Goal: Contribute content: Add original content to the website for others to see

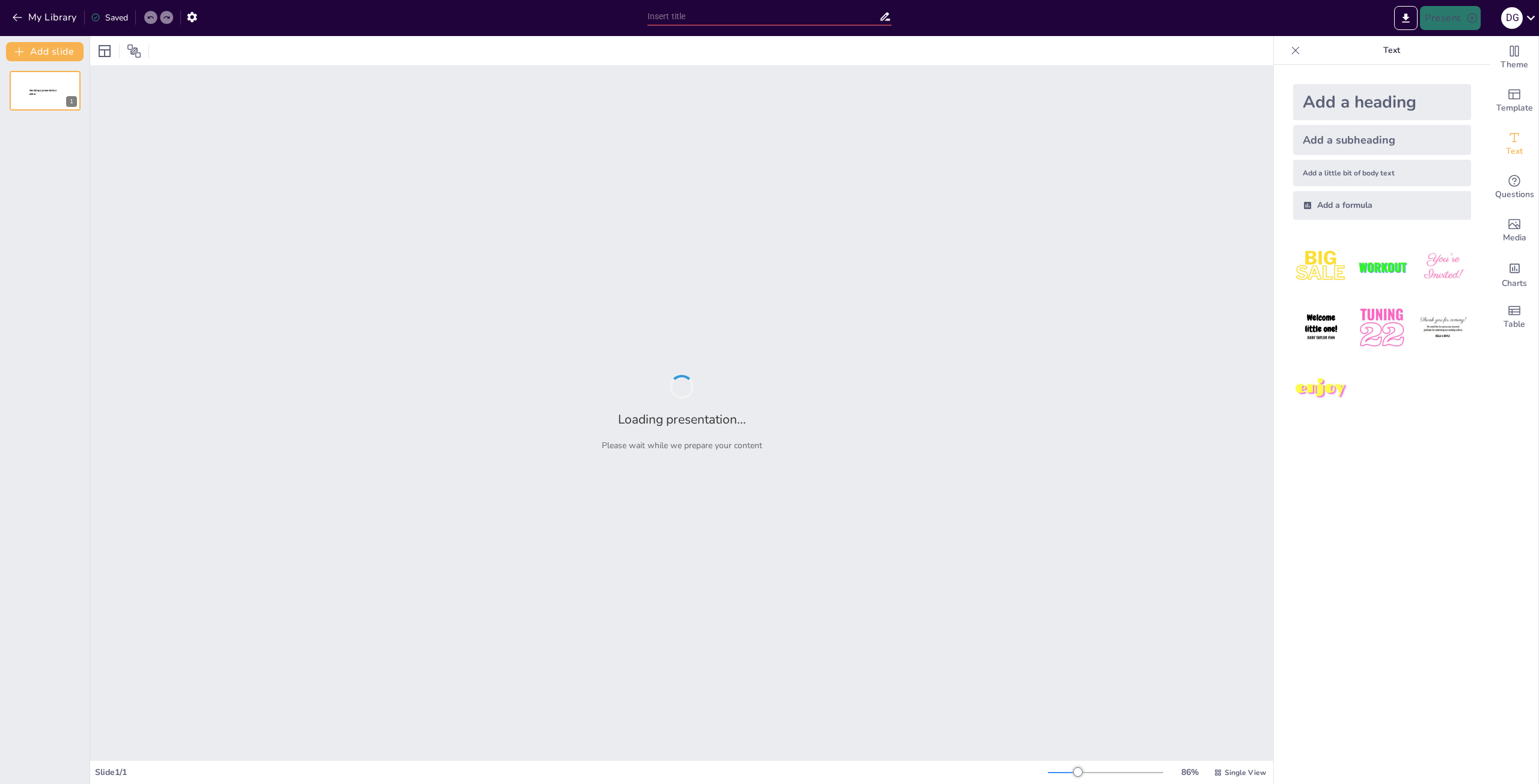
type input "Использование русского рубля в экономике страны"
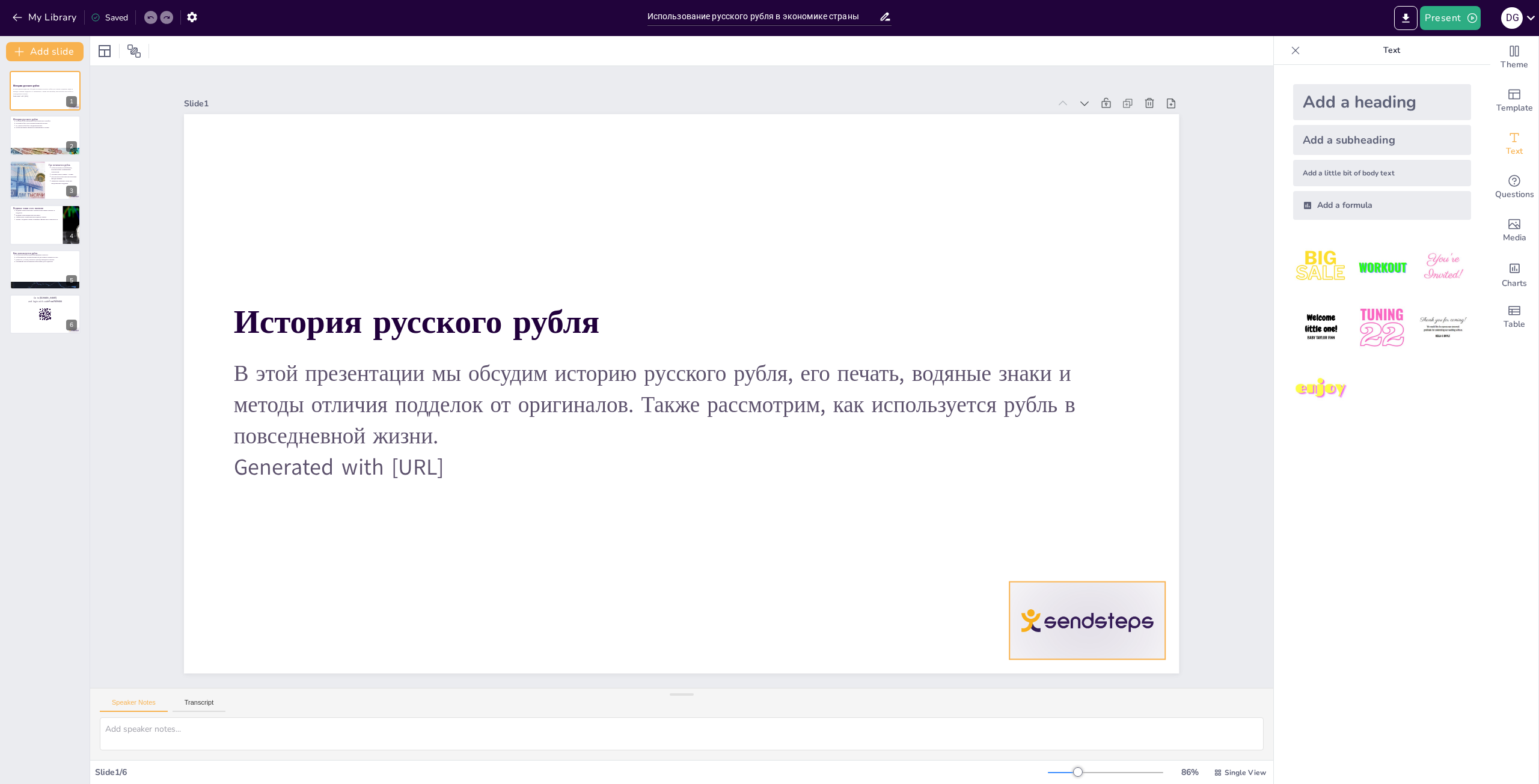
click at [998, 718] on div at bounding box center [911, 790] width 174 height 145
click at [1090, 558] on icon at bounding box center [1097, 558] width 14 height 14
click at [33, 128] on div at bounding box center [45, 135] width 72 height 41
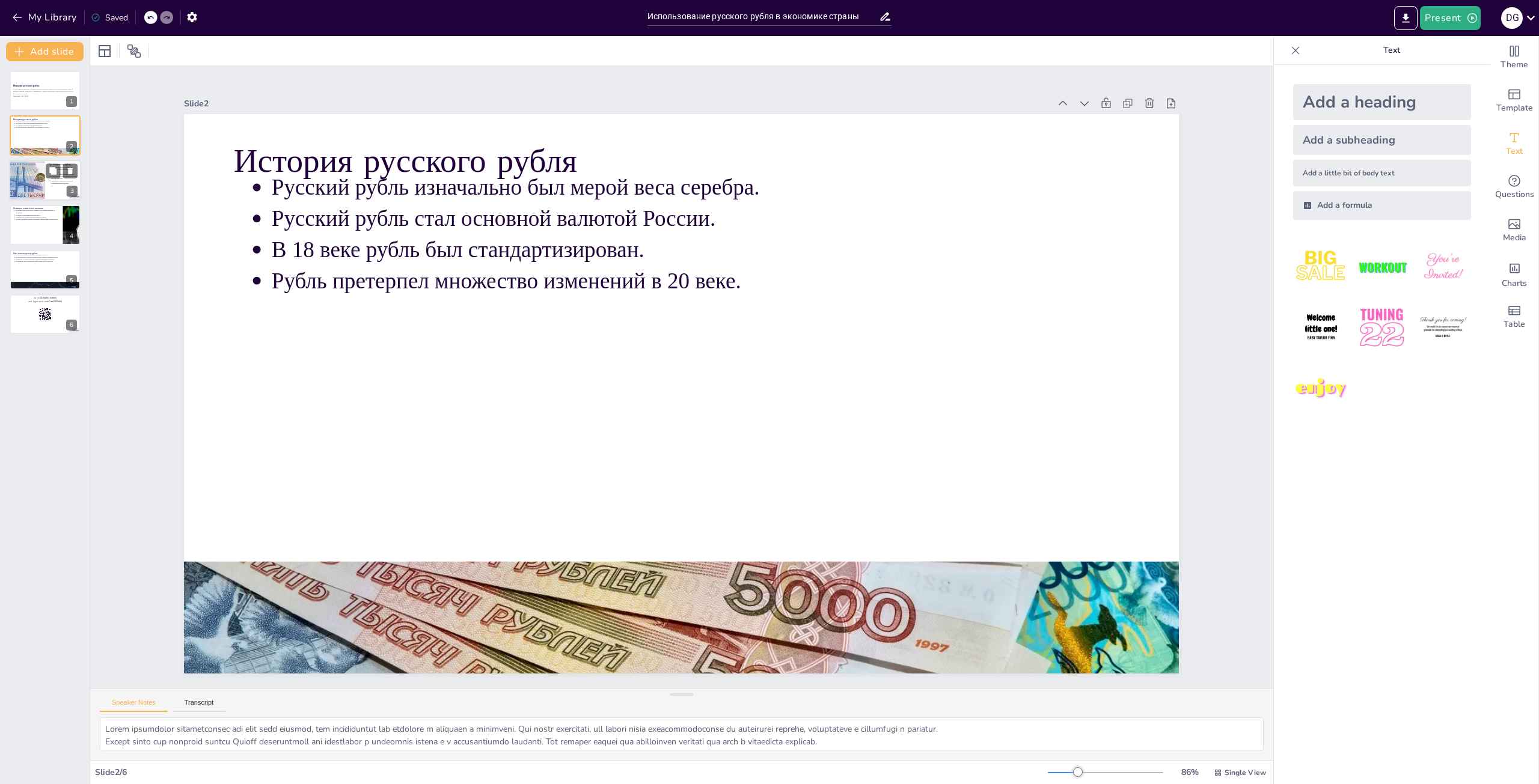
click at [43, 184] on div at bounding box center [27, 180] width 92 height 41
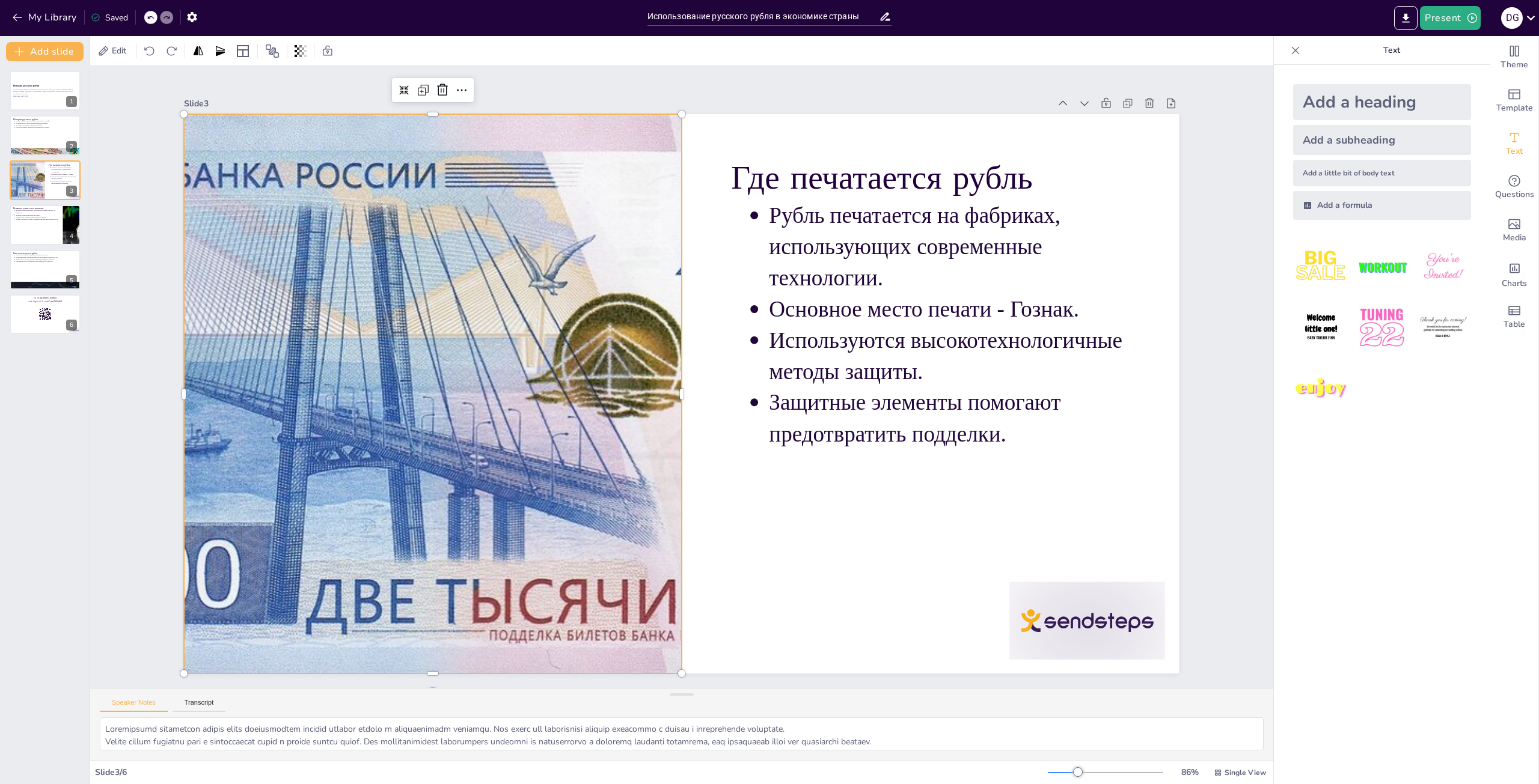
click at [370, 321] on div at bounding box center [471, 245] width 1358 height 1200
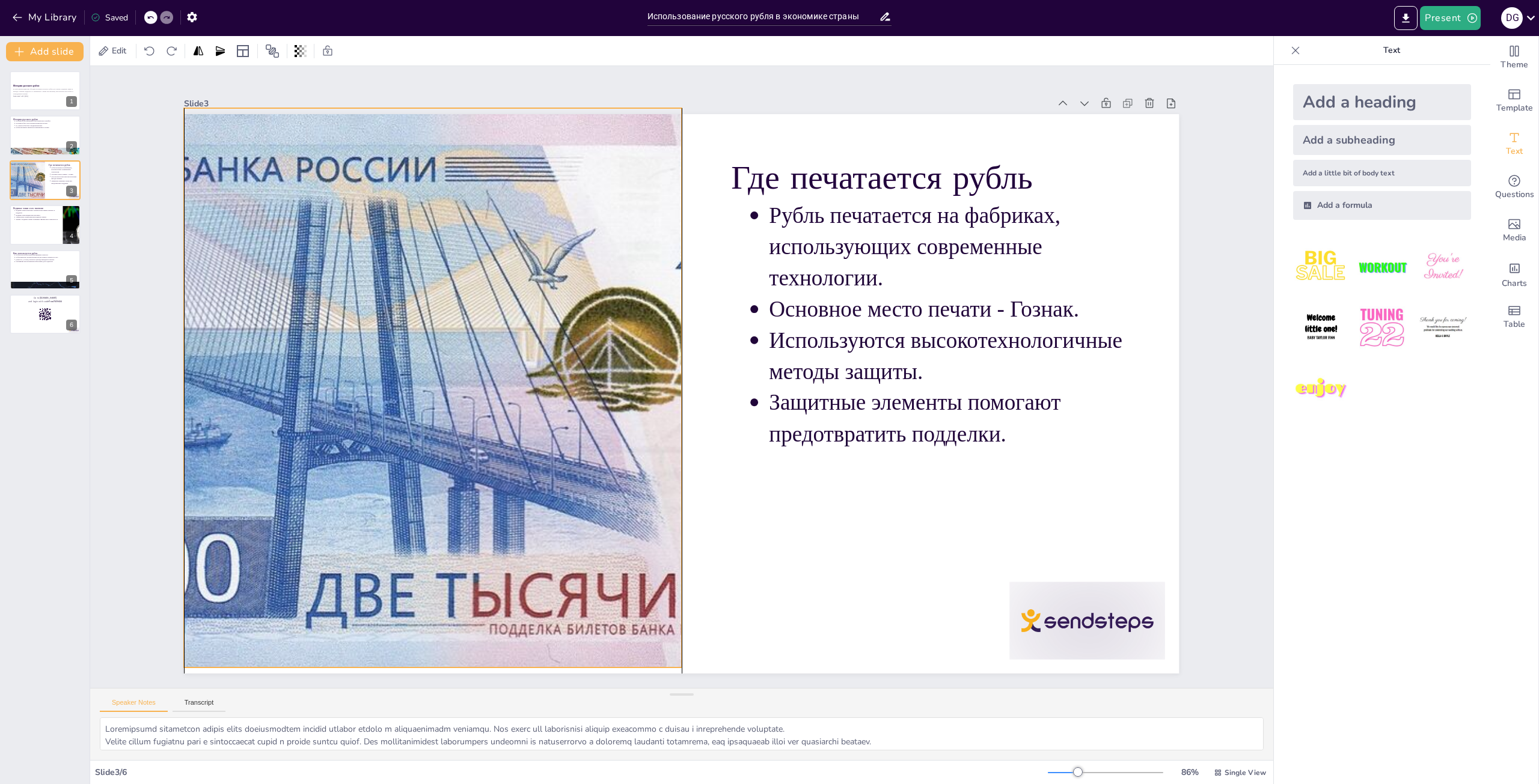
drag, startPoint x: 370, startPoint y: 321, endPoint x: 375, endPoint y: 314, distance: 8.6
click at [375, 314] on div at bounding box center [461, 262] width 1382 height 1121
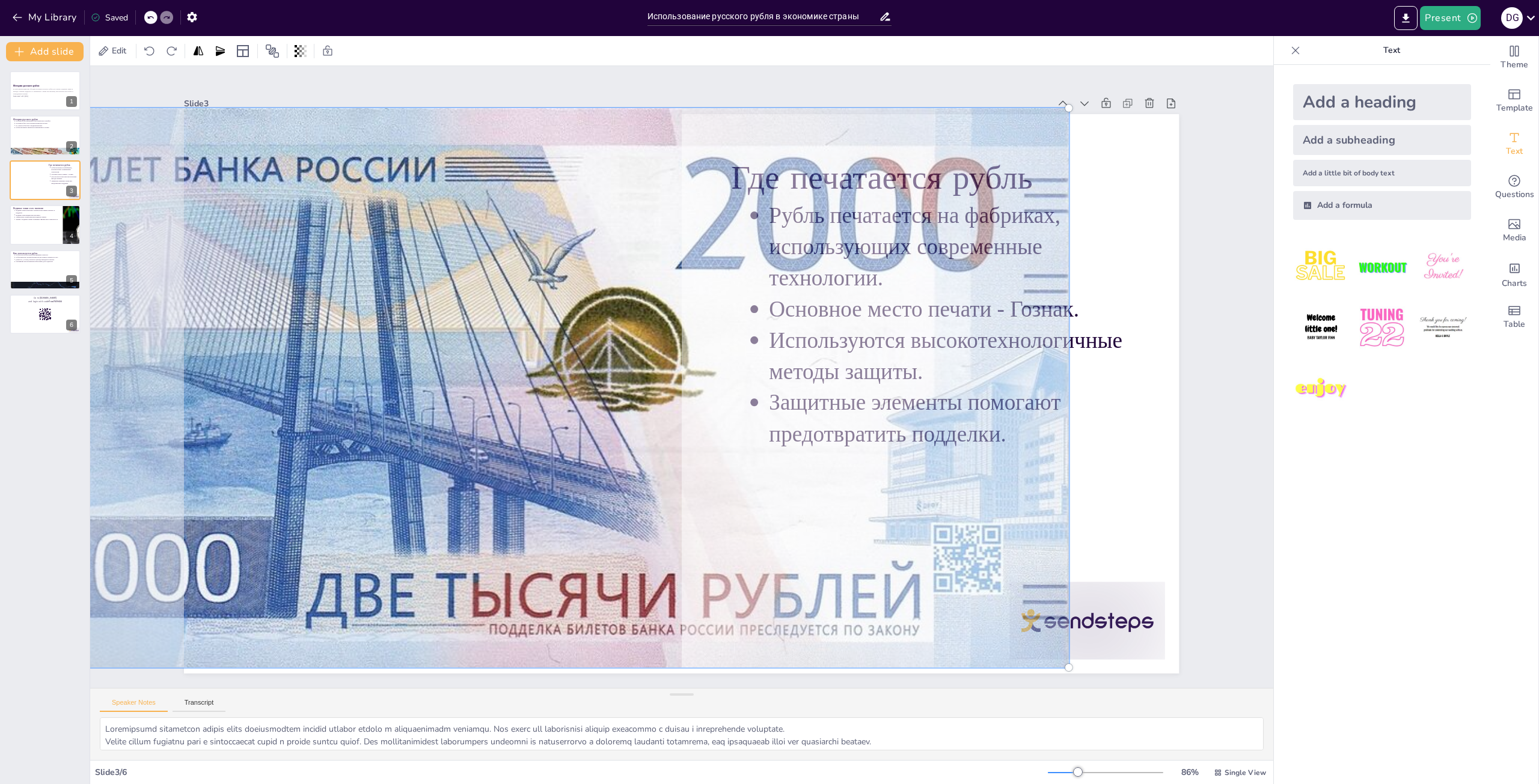
click at [1187, 308] on div "Slide 1 История русского рубля В этой презентации мы обсудим историю русского р…" at bounding box center [681, 377] width 1212 height 974
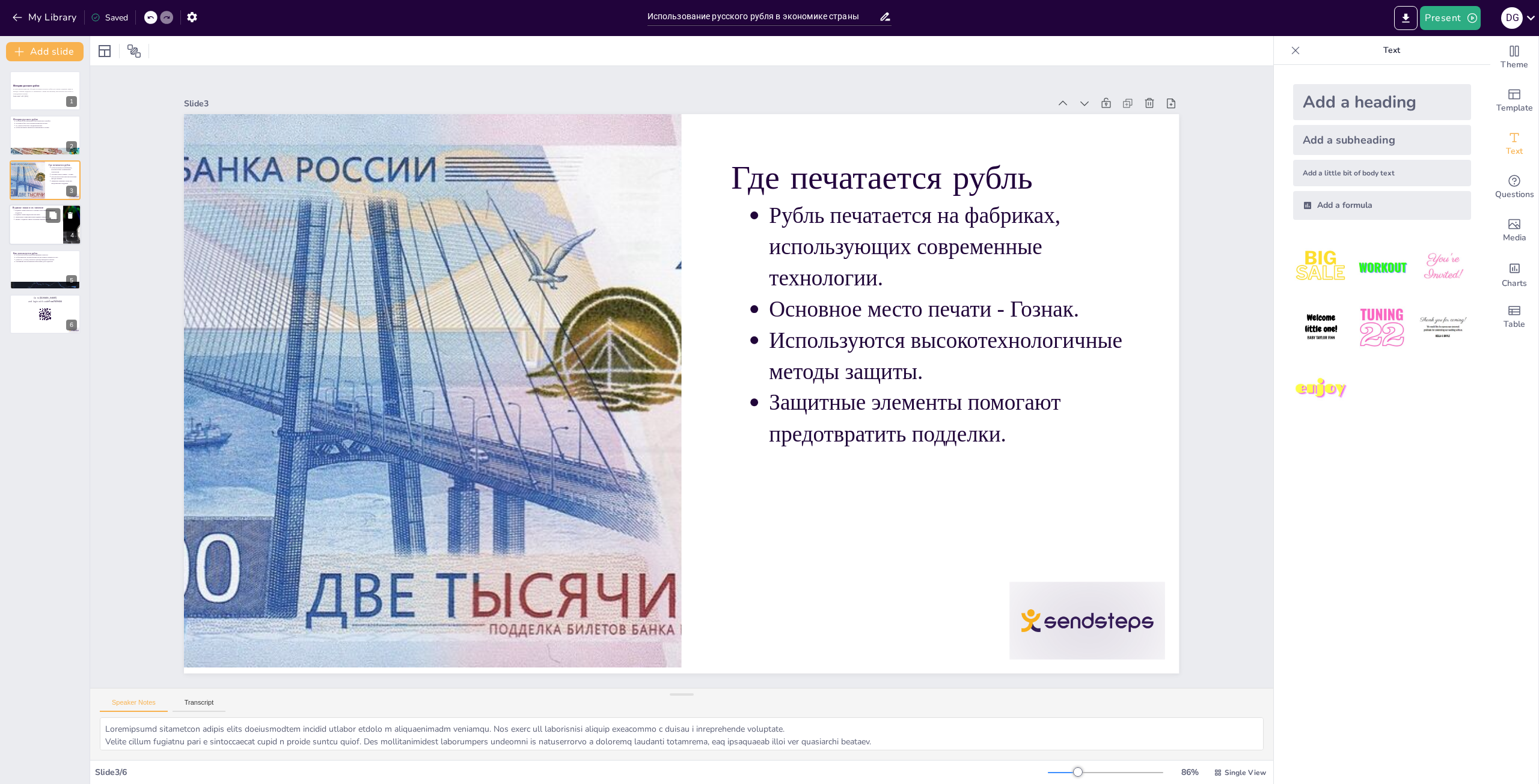
click at [59, 228] on div at bounding box center [45, 225] width 72 height 41
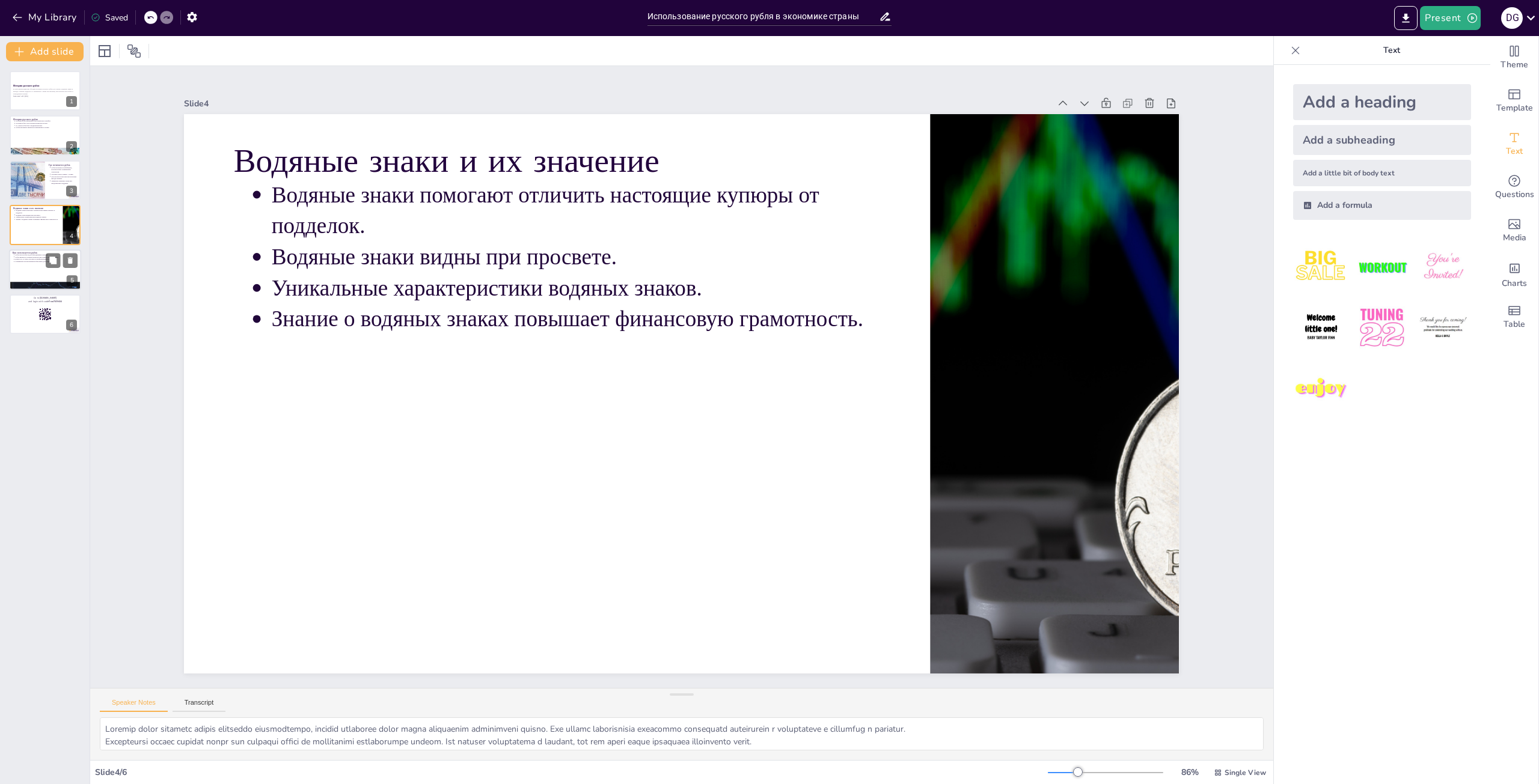
click at [39, 275] on div at bounding box center [45, 270] width 72 height 41
type textarea "Loremipsumdol sitam con adipiscingel seddoei tempor inc utlabo etdoloremagn a e…"
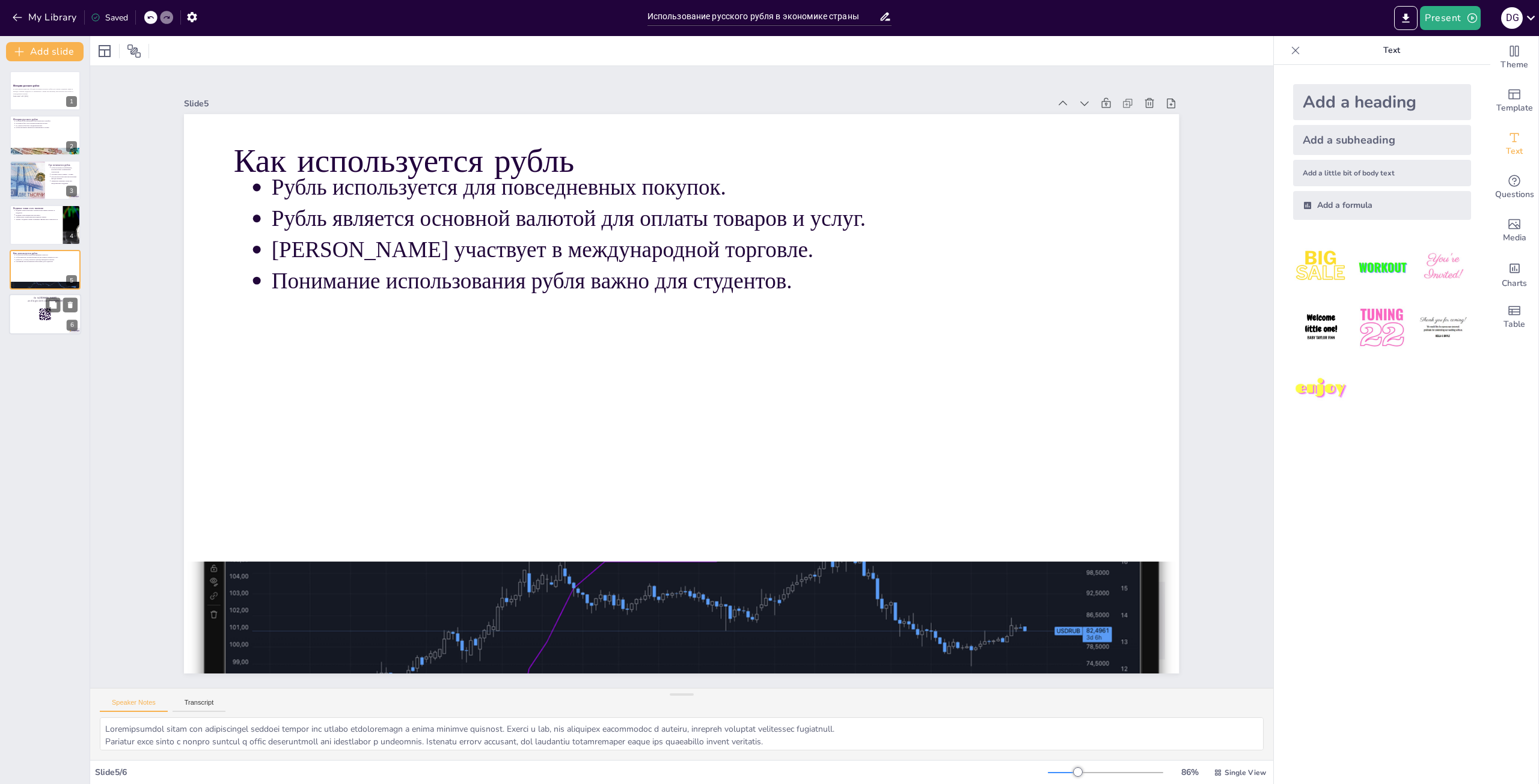
click at [33, 313] on div at bounding box center [45, 314] width 72 height 41
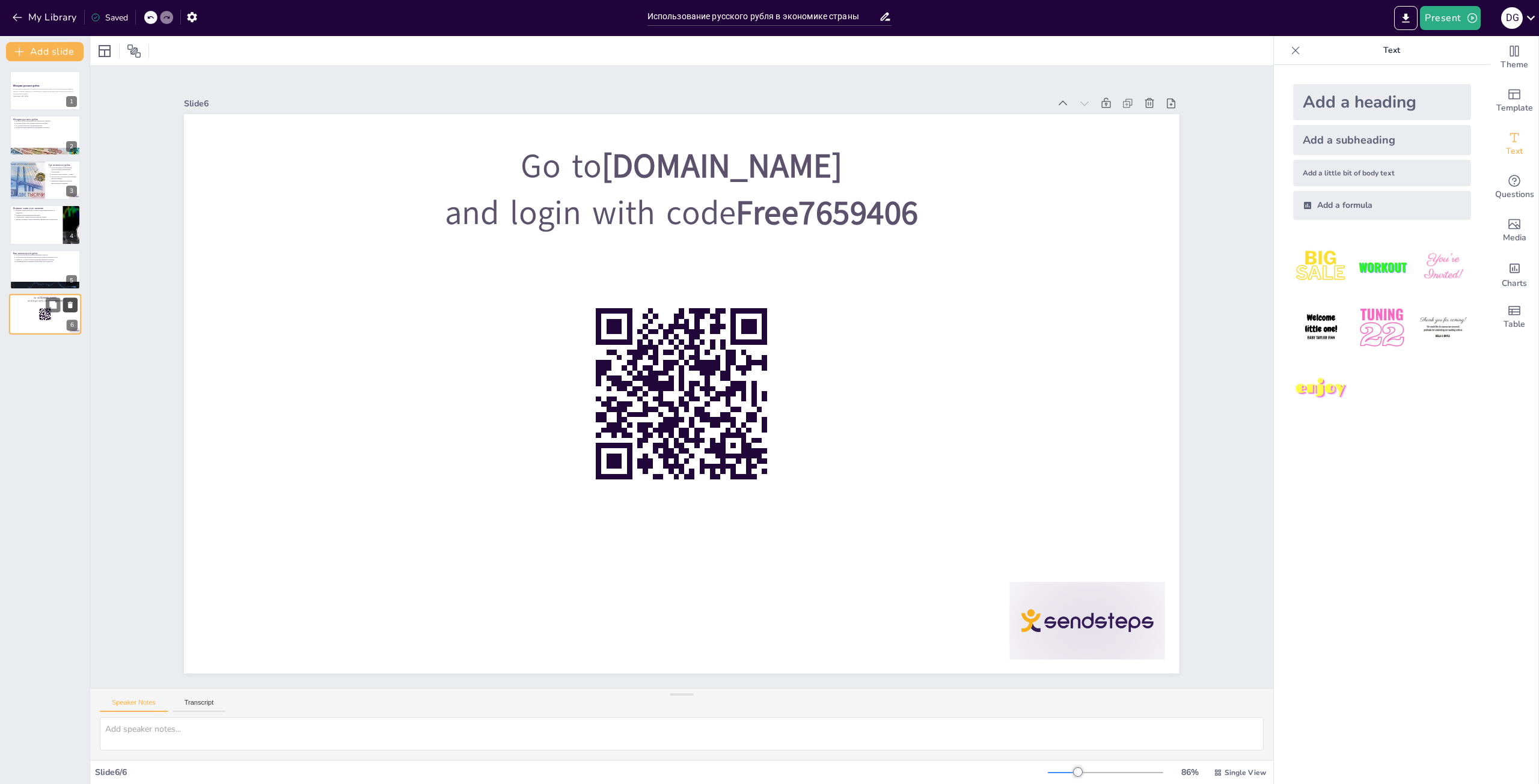
click at [76, 311] on button at bounding box center [71, 305] width 14 height 14
type textarea "Loremipsumdol sitam con adipiscingel seddoei tempor inc utlabo etdoloremagn a e…"
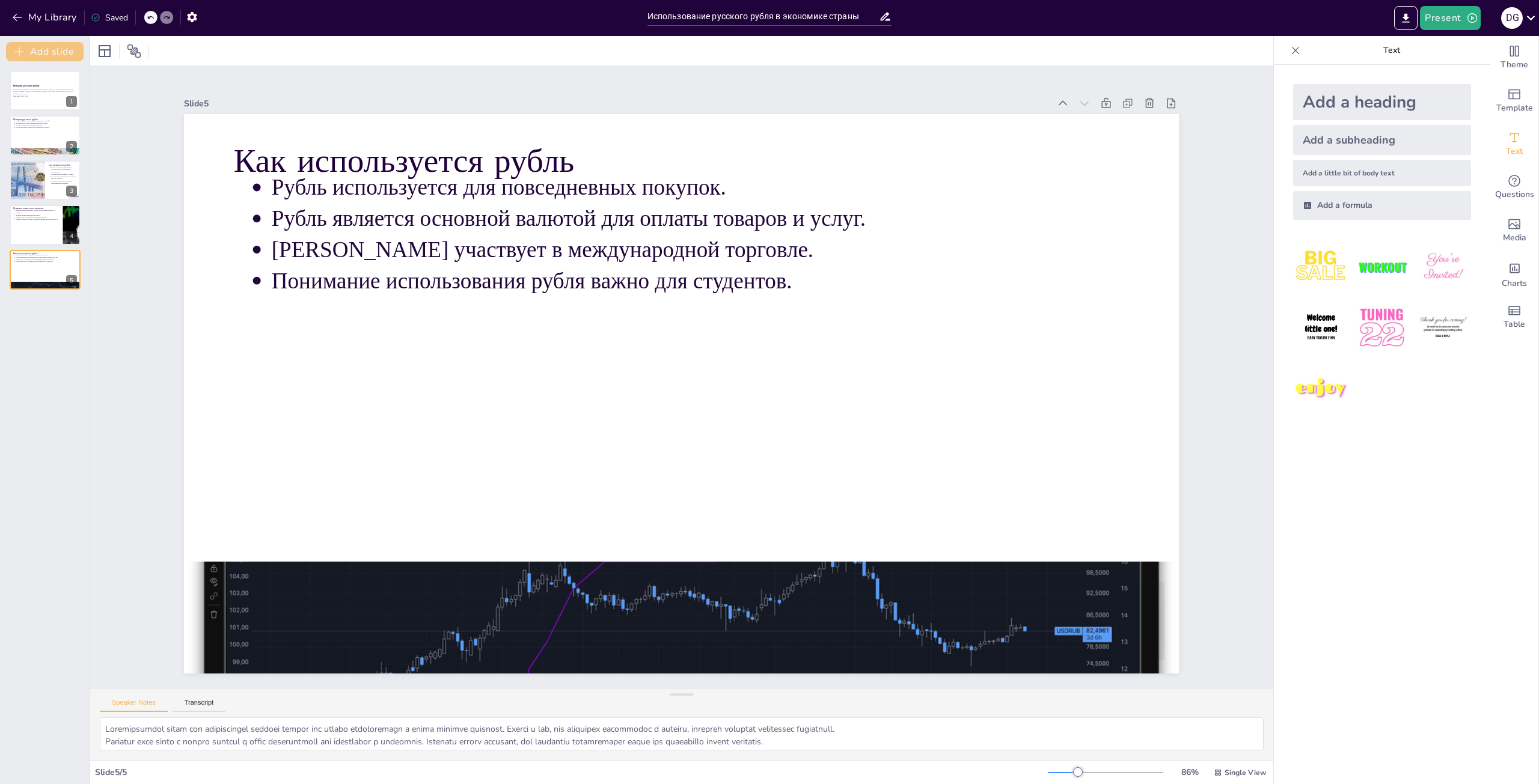
click at [52, 59] on button "Add slide" at bounding box center [45, 51] width 78 height 19
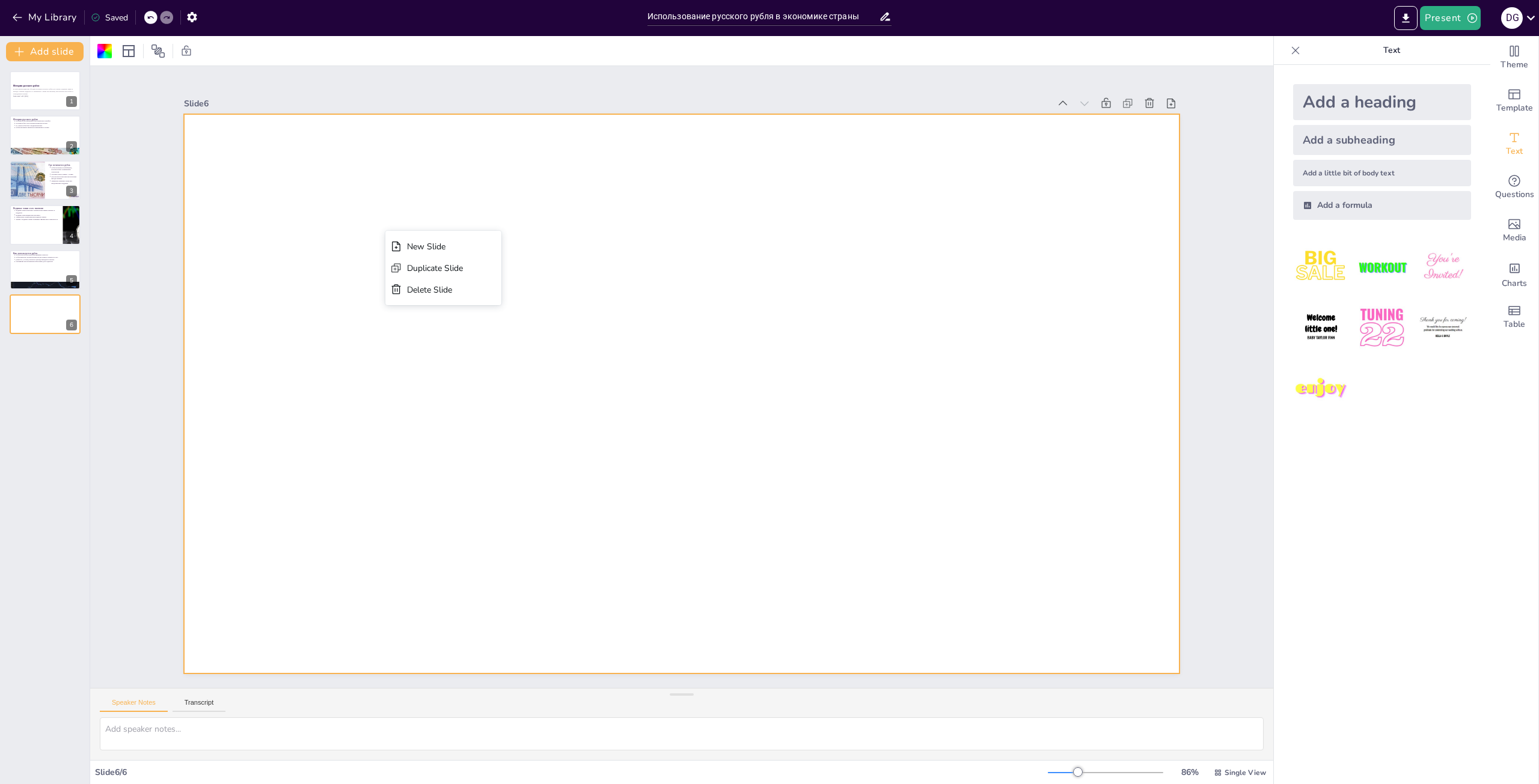
click at [866, 86] on div "Slide 1 История русского рубля В этой презентации мы обсудим историю русского р…" at bounding box center [681, 377] width 1096 height 787
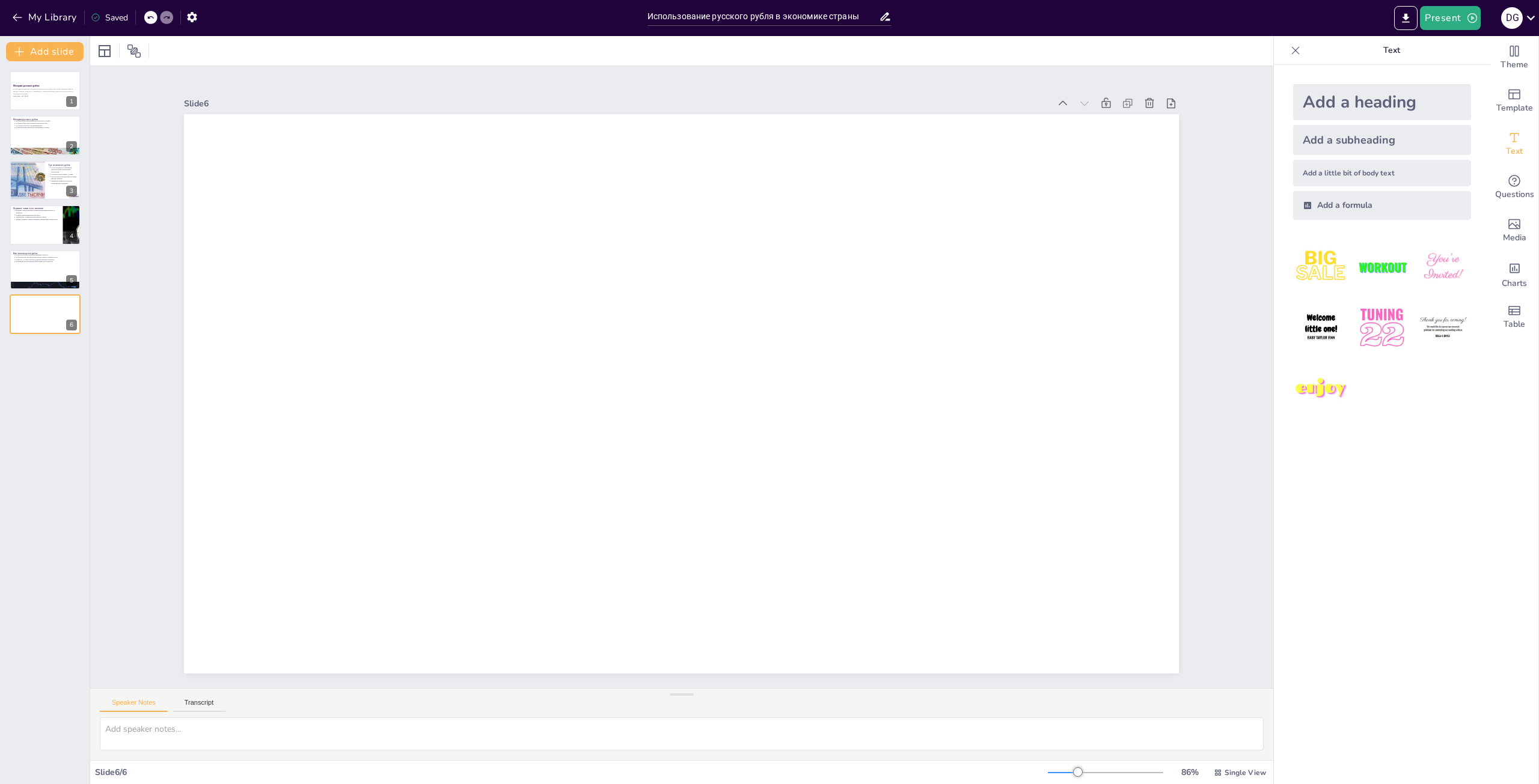
click at [1362, 104] on div "Add a heading" at bounding box center [1382, 102] width 178 height 36
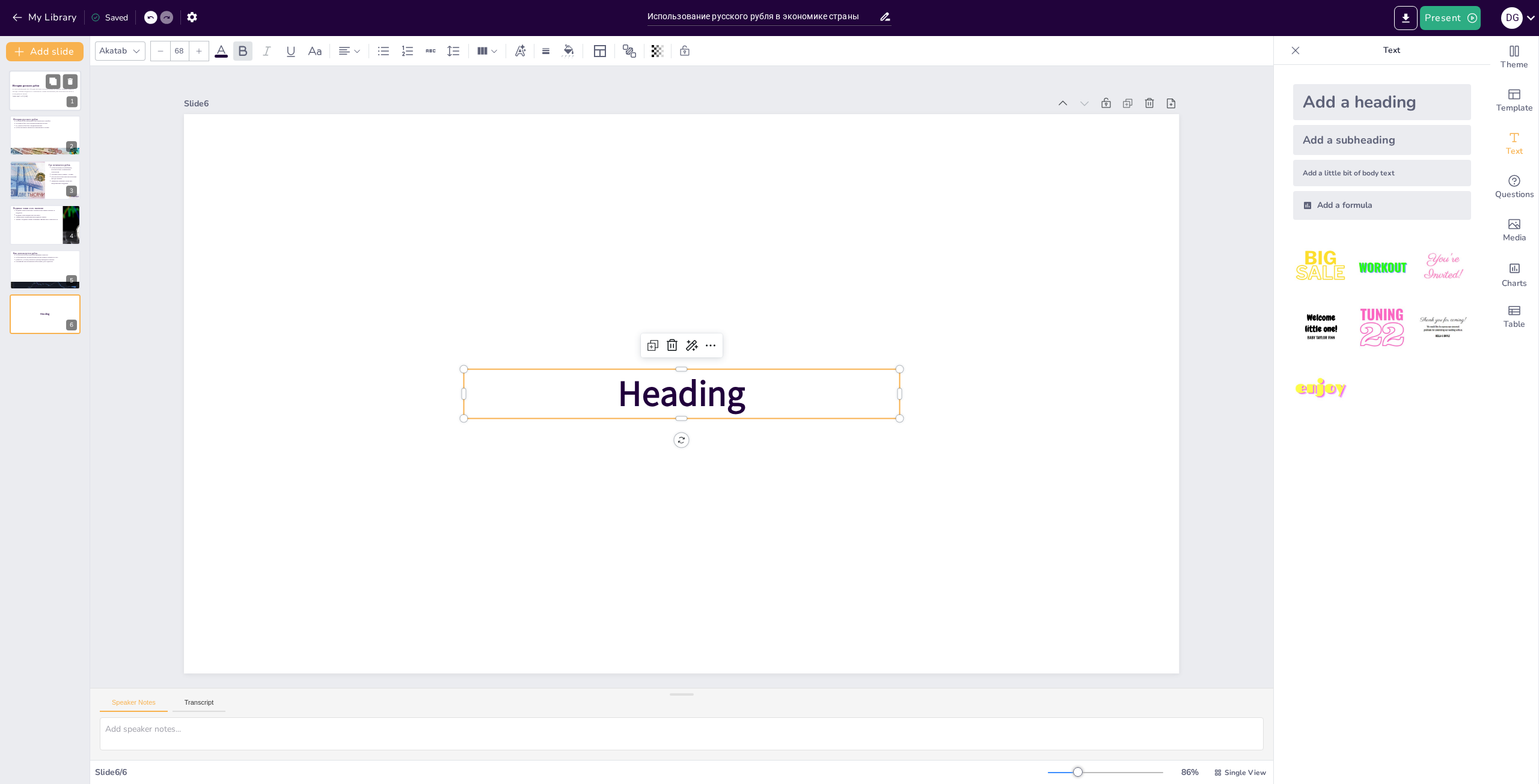
click at [40, 96] on p "Generated with Sendsteps.ai" at bounding box center [45, 96] width 65 height 2
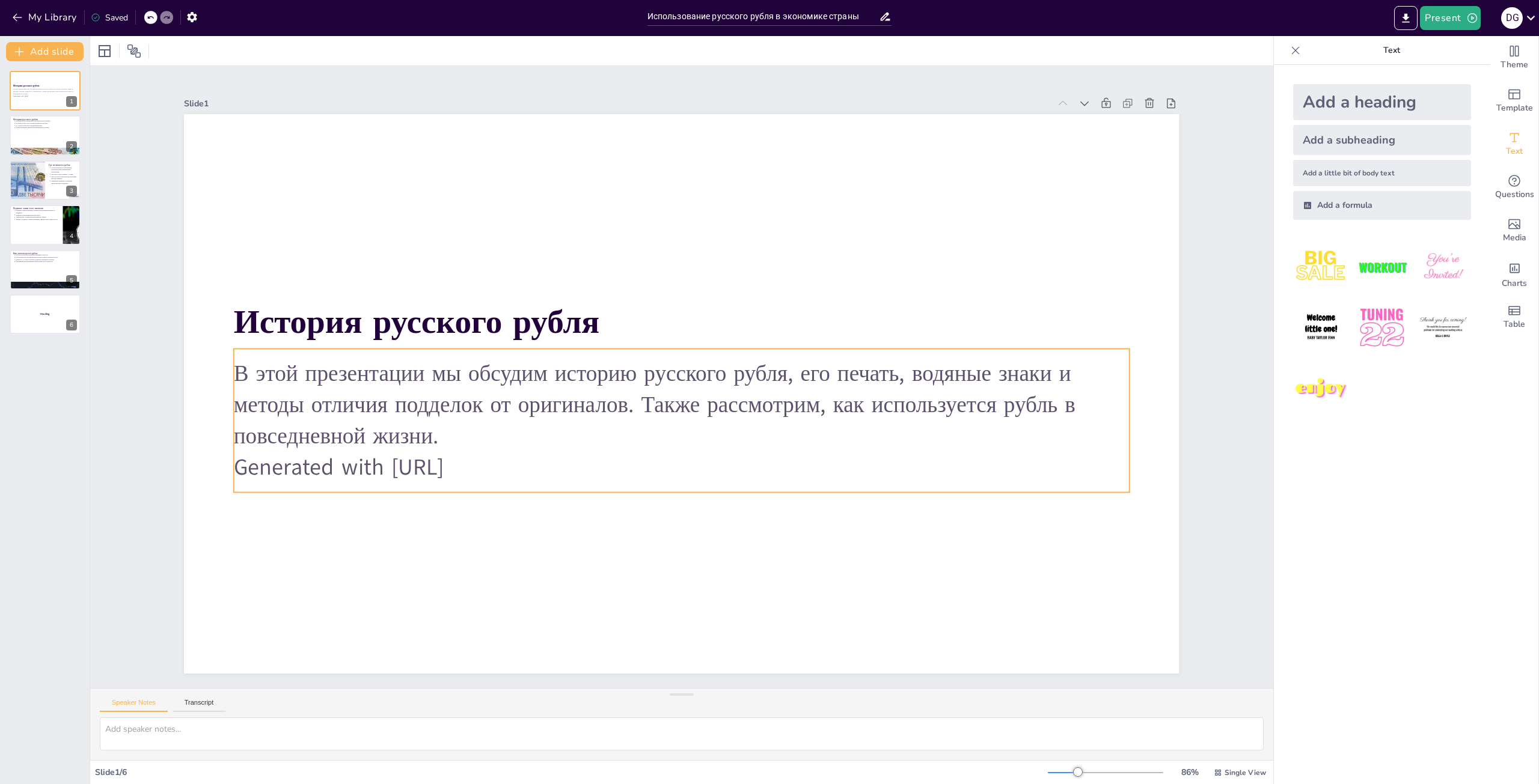
click at [484, 466] on p "Generated with Sendsteps.ai" at bounding box center [645, 459] width 831 height 393
click at [484, 466] on p "Generated with Sendsteps.ai" at bounding box center [637, 455] width 791 height 475
click at [484, 466] on p "Generated with Sendsteps.ai" at bounding box center [645, 458] width 831 height 393
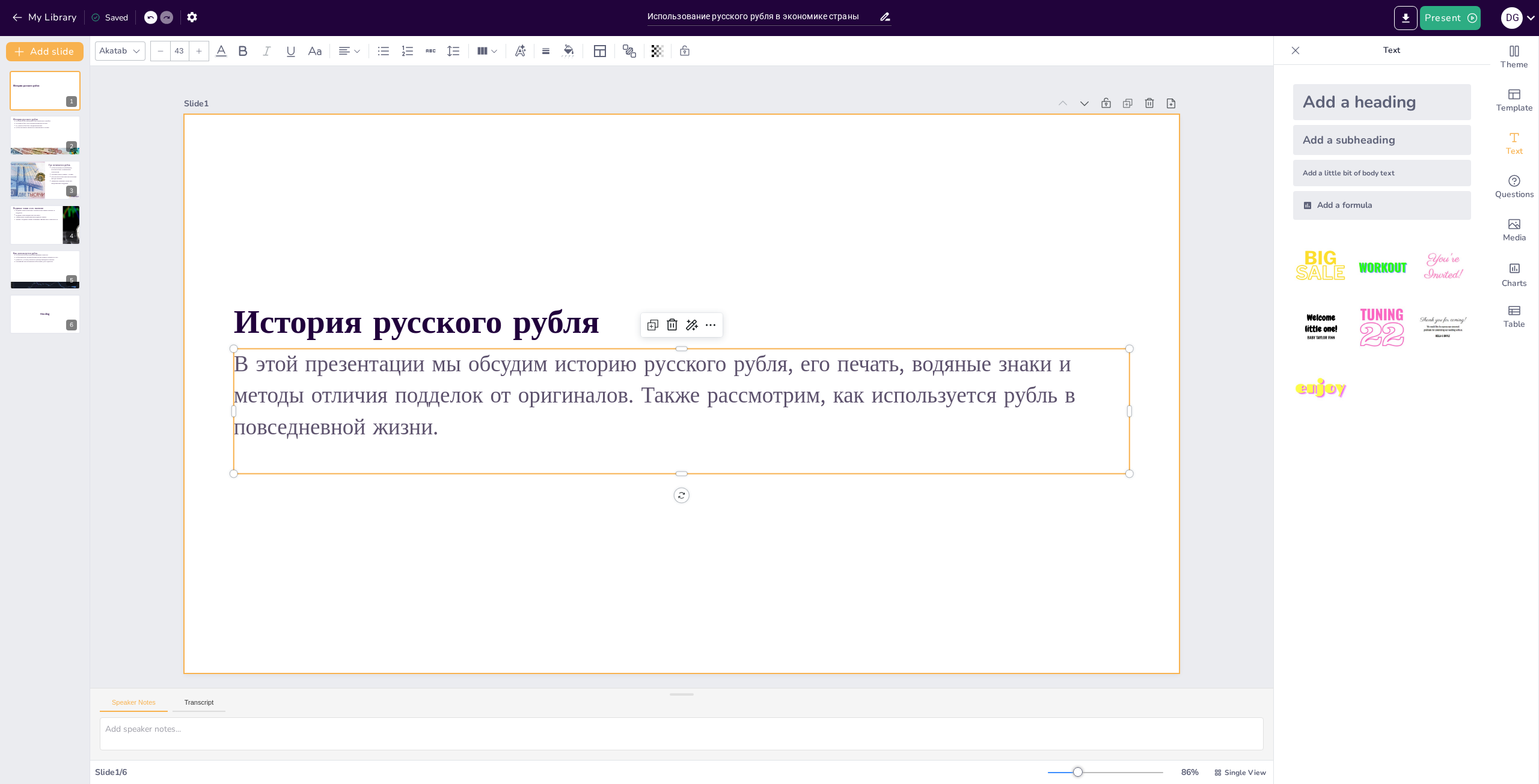
click at [593, 505] on div at bounding box center [674, 391] width 1142 height 982
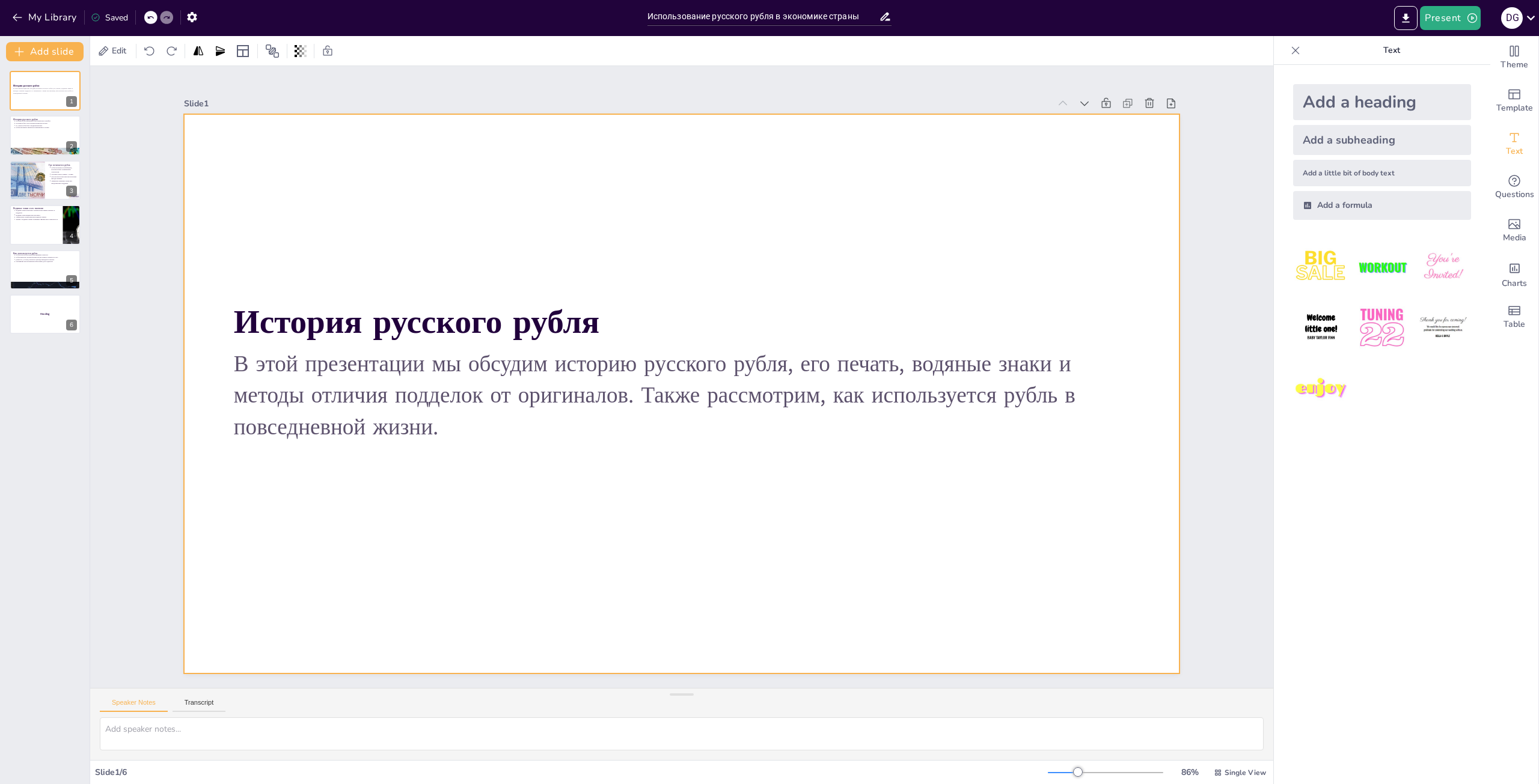
click at [425, 192] on div at bounding box center [681, 393] width 995 height 559
click at [15, 134] on div at bounding box center [45, 135] width 72 height 41
type textarea "Рубль изначально использовался как мера веса серебра, что подчеркивает его важн…"
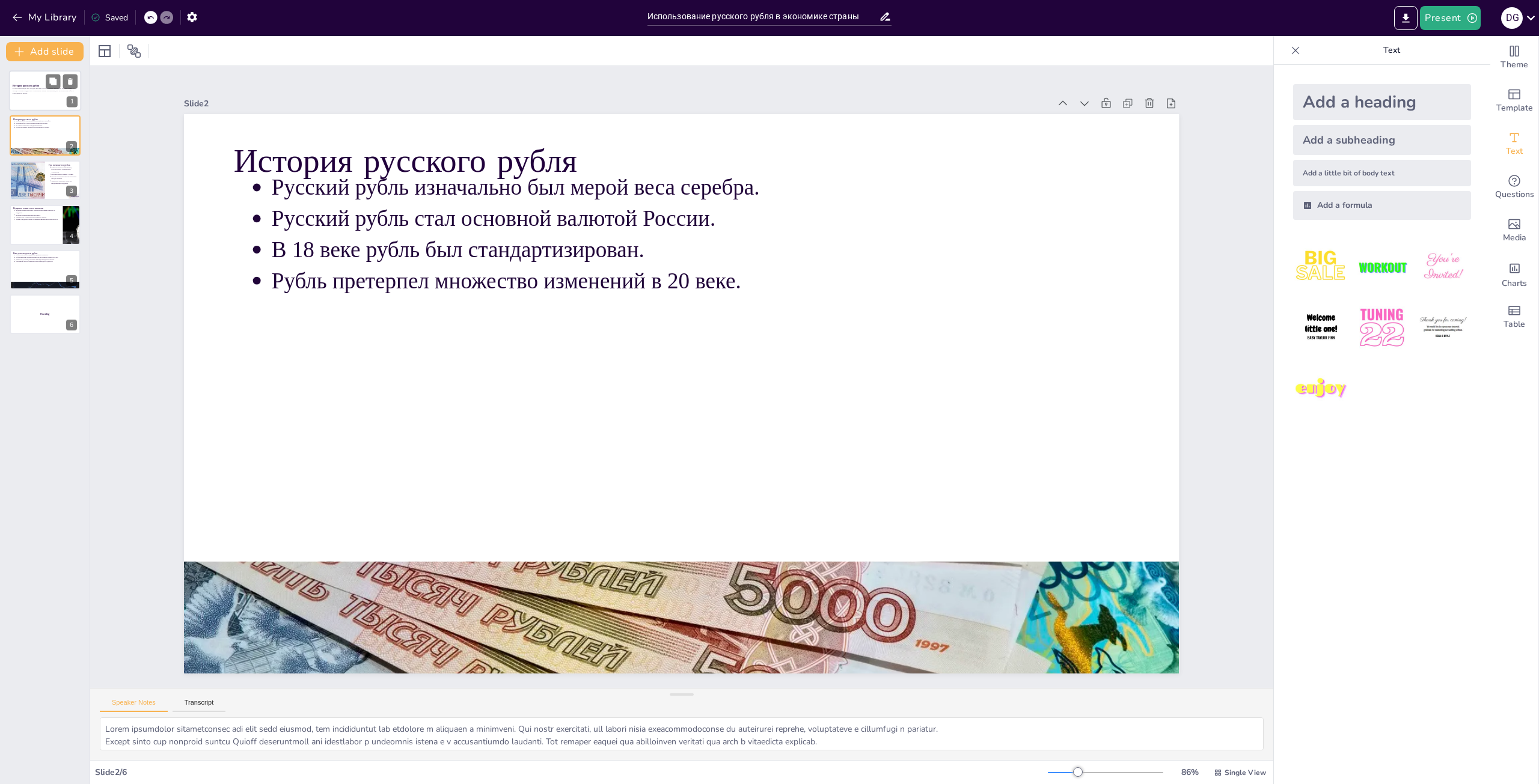
click at [21, 97] on div at bounding box center [45, 91] width 72 height 41
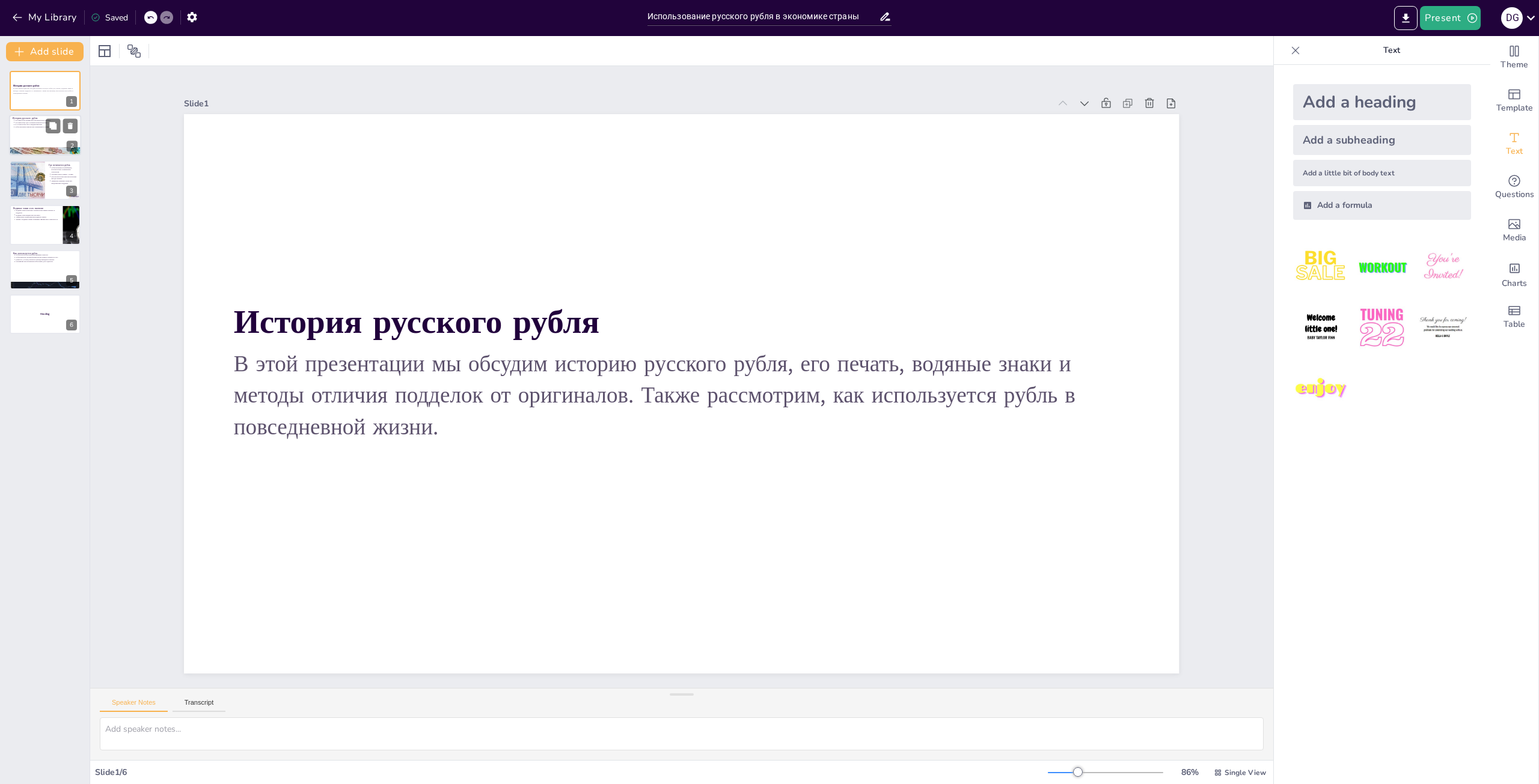
click at [36, 139] on div at bounding box center [45, 135] width 72 height 41
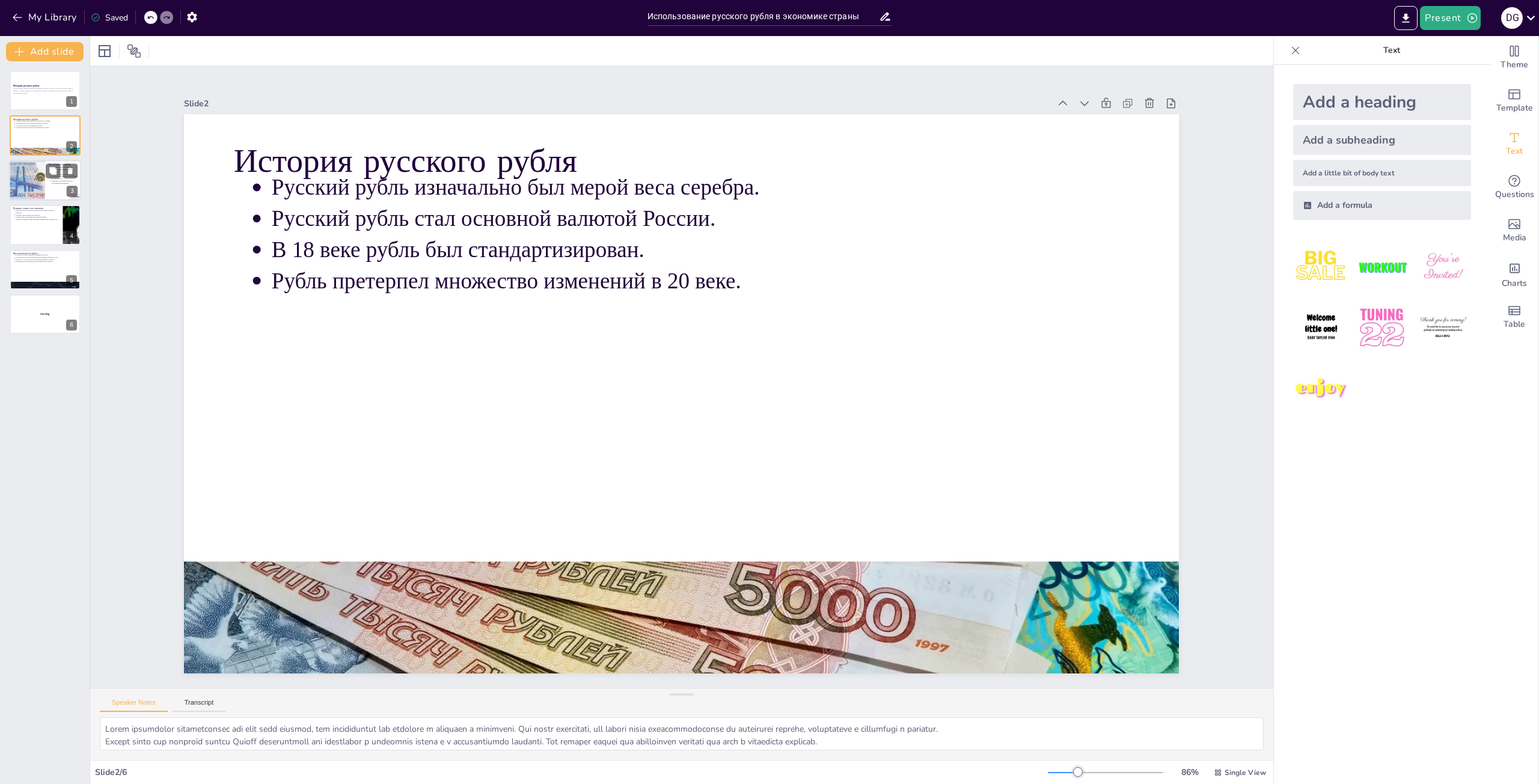
click at [50, 185] on div at bounding box center [45, 180] width 72 height 41
type textarea "Современные технологии печати рубля обеспечивают высокую степень защиты и предо…"
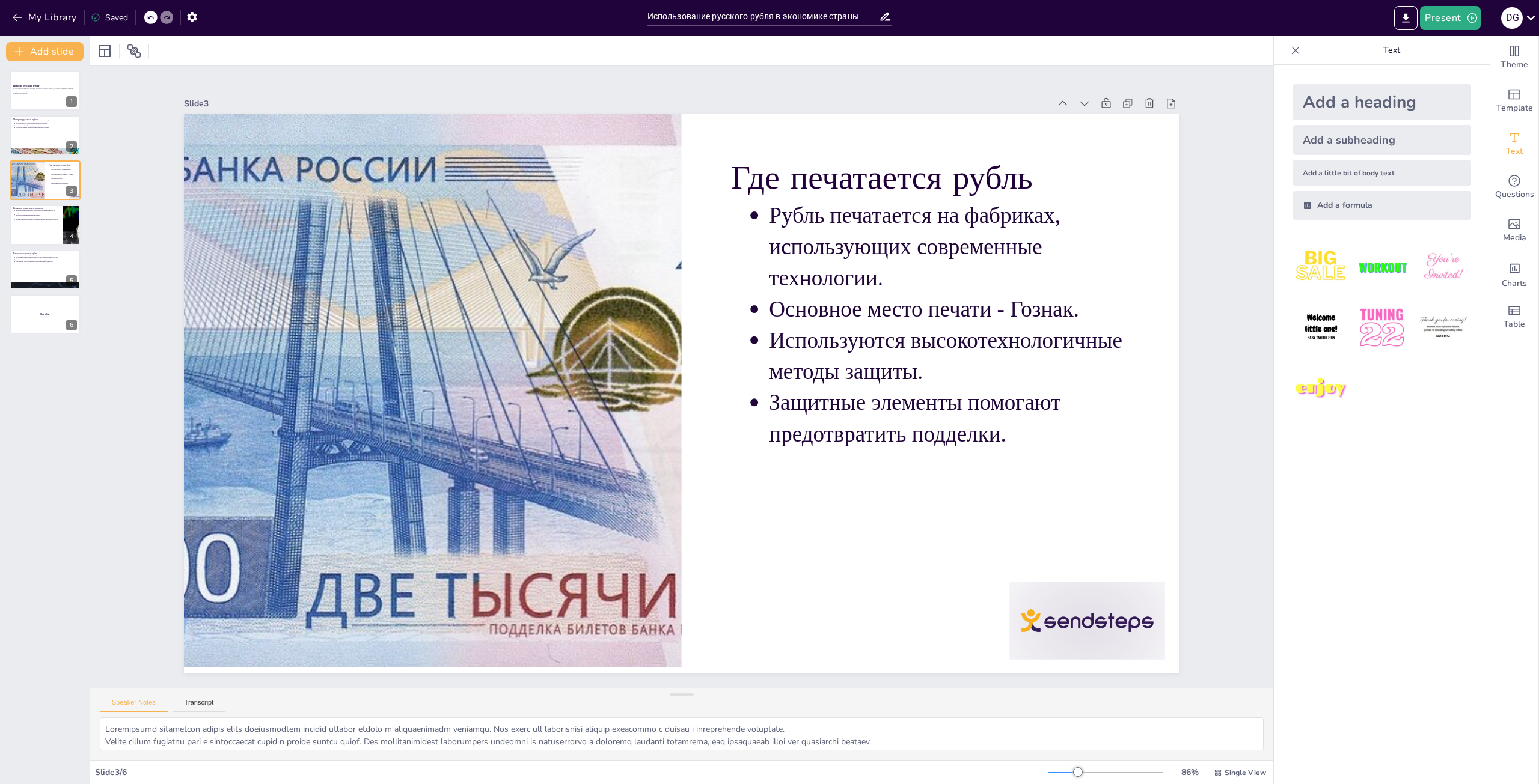
click at [4, 19] on div "My Library Saved" at bounding box center [102, 17] width 203 height 22
click at [141, 16] on div "My Library Saved" at bounding box center [102, 17] width 203 height 22
click at [20, 17] on icon "button" at bounding box center [17, 17] width 9 height 8
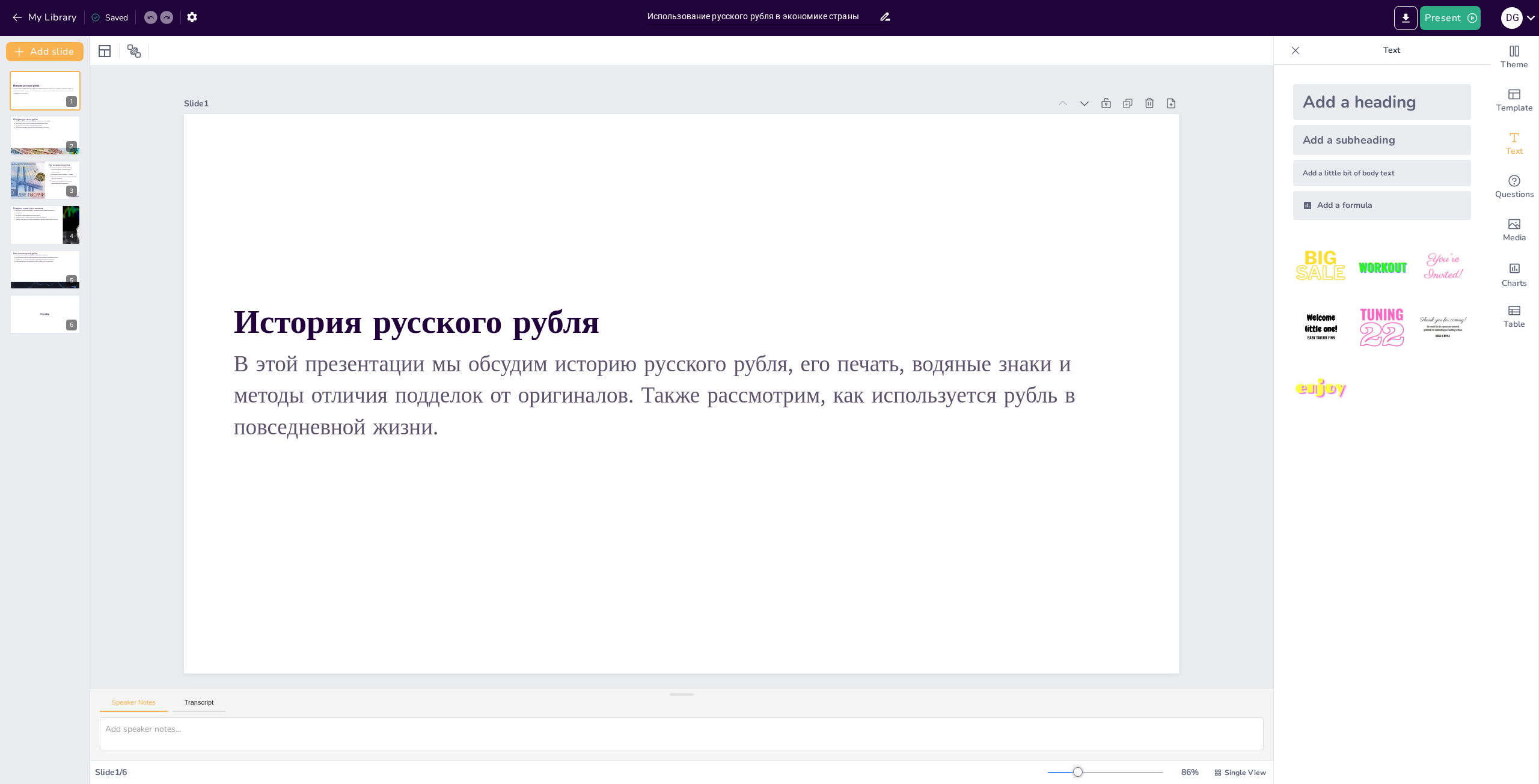
click at [864, 10] on input "Использование русского рубля в экономике страны" at bounding box center [763, 17] width 232 height 17
type input "Использование русского рубля в экономике страны по больше информации"
click at [38, 135] on div at bounding box center [45, 135] width 72 height 41
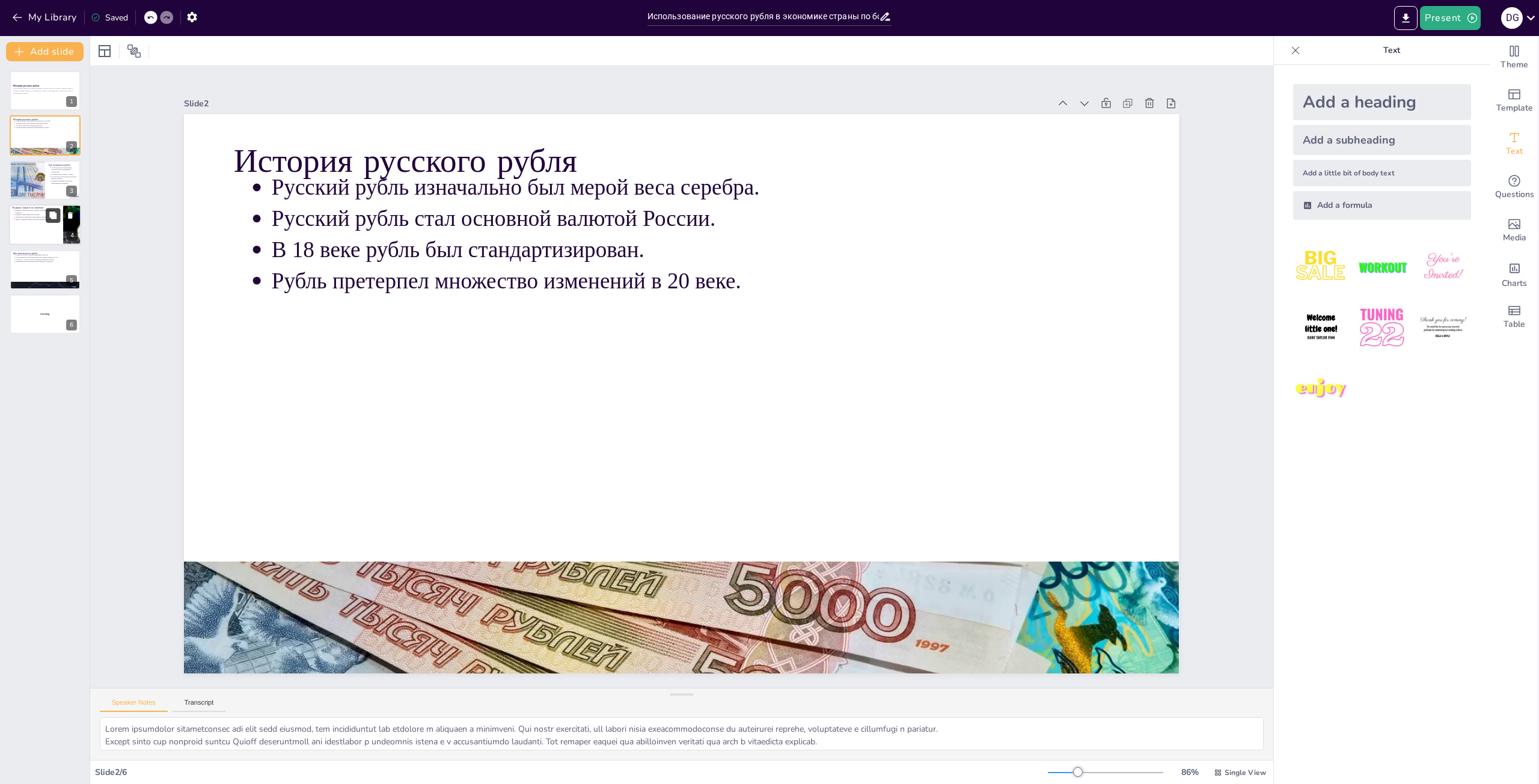
click at [53, 221] on button at bounding box center [53, 215] width 14 height 14
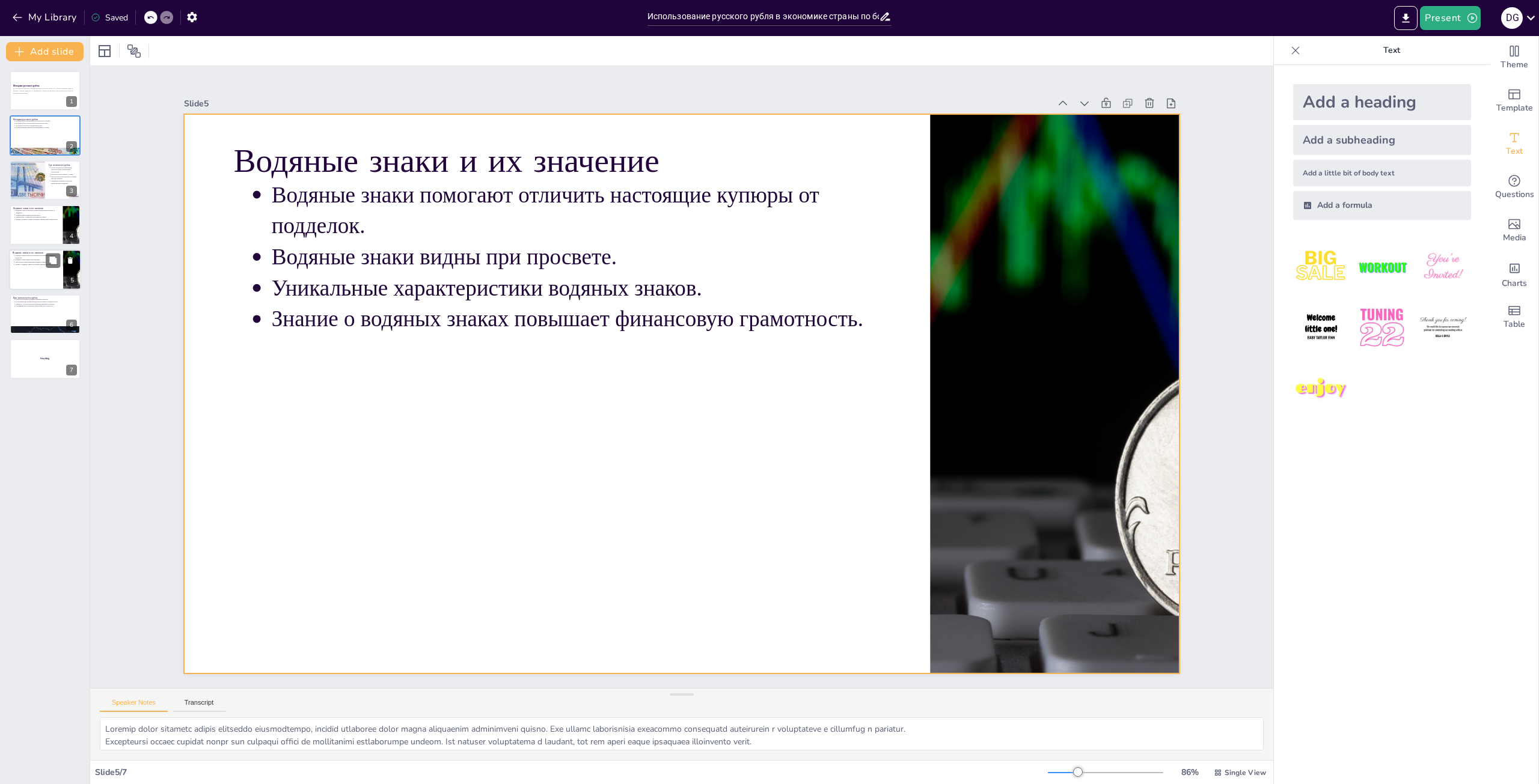
click at [55, 277] on div at bounding box center [45, 270] width 72 height 41
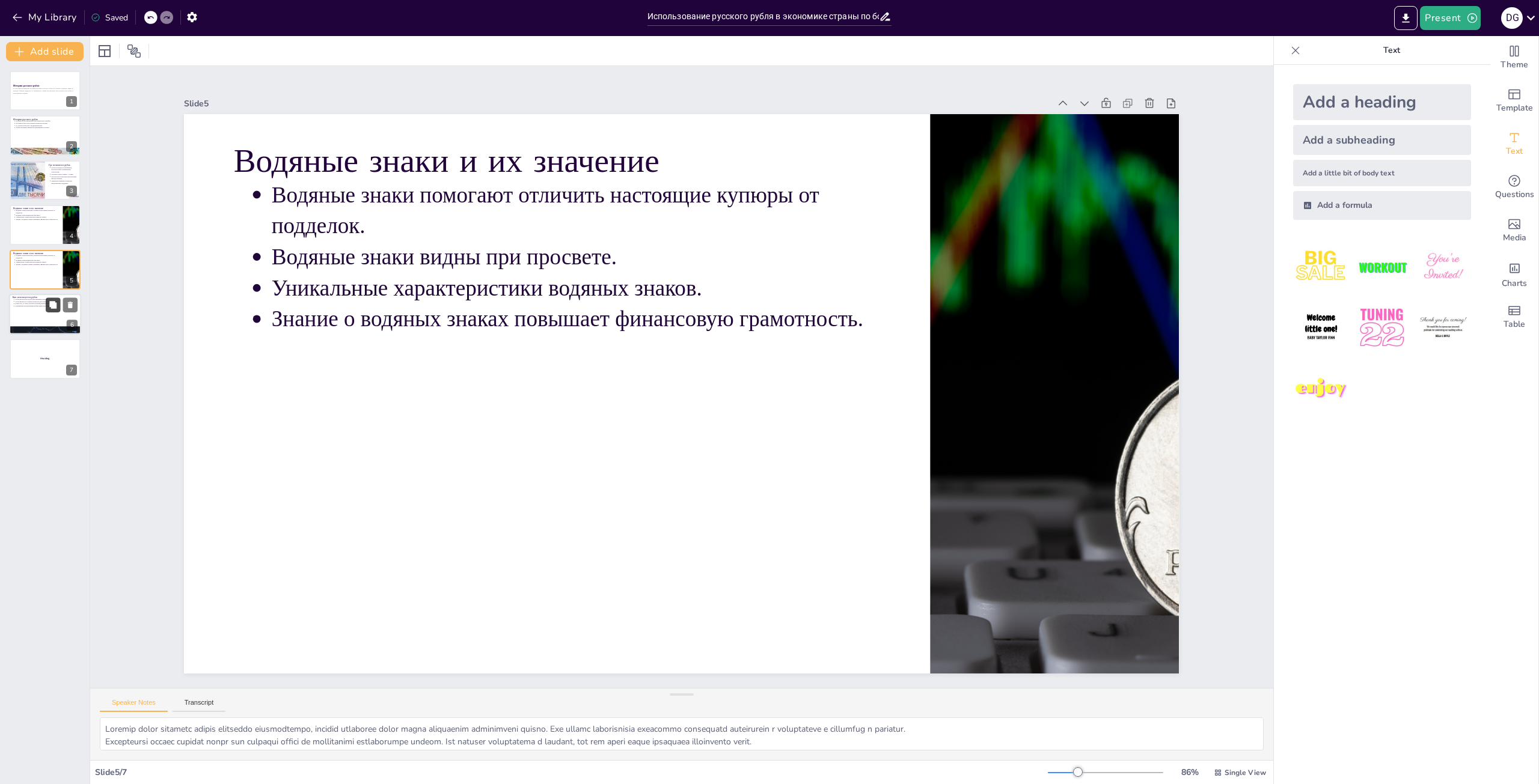
click at [49, 308] on icon at bounding box center [53, 305] width 9 height 9
type textarea "Loremipsumdol sitam con adipiscingel seddoei tempor inc utlabo etdoloremagn a e…"
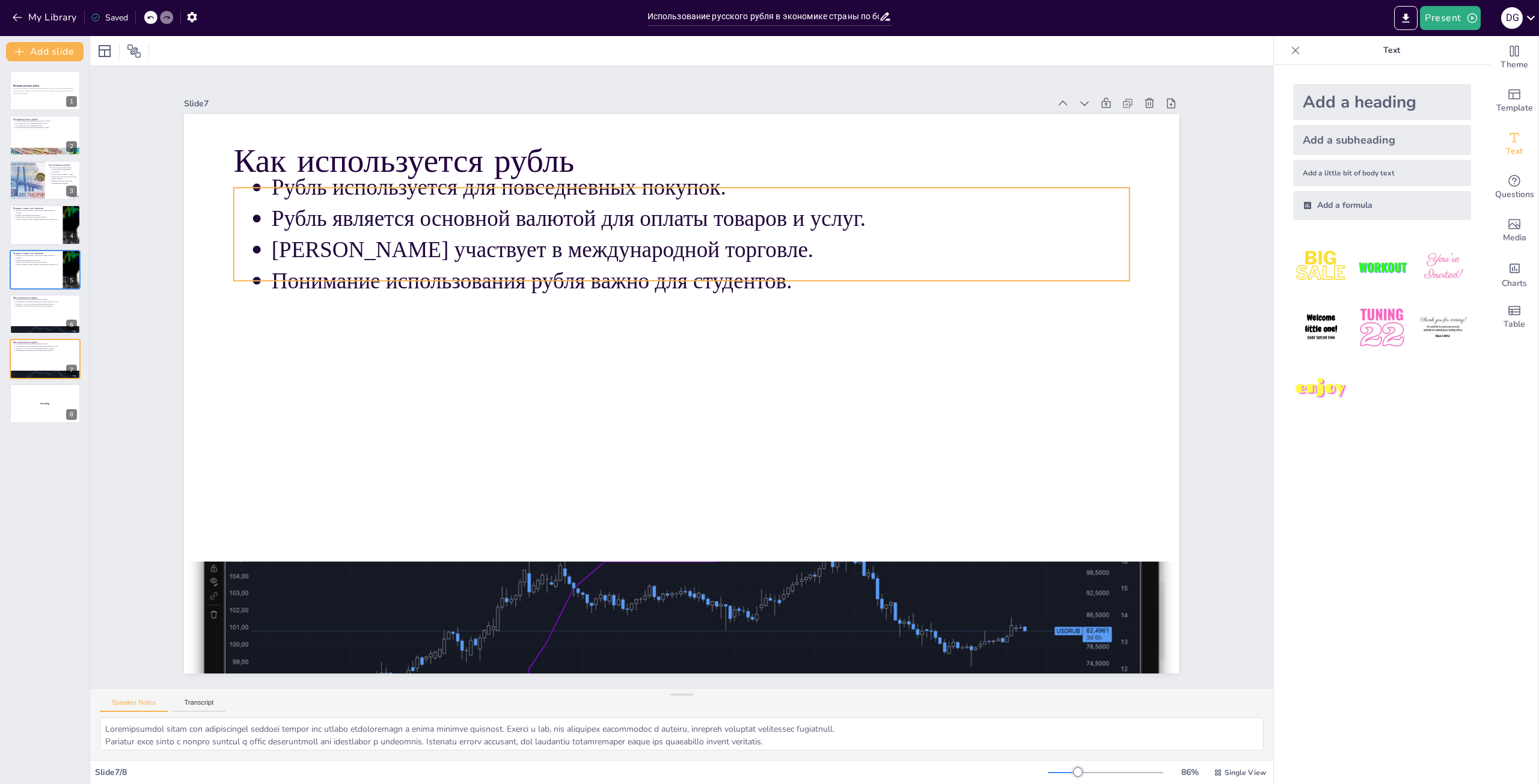
click at [714, 273] on p "Понимание использования рубля важно для студентов." at bounding box center [701, 281] width 858 height 31
click at [708, 281] on div at bounding box center [681, 285] width 896 height 9
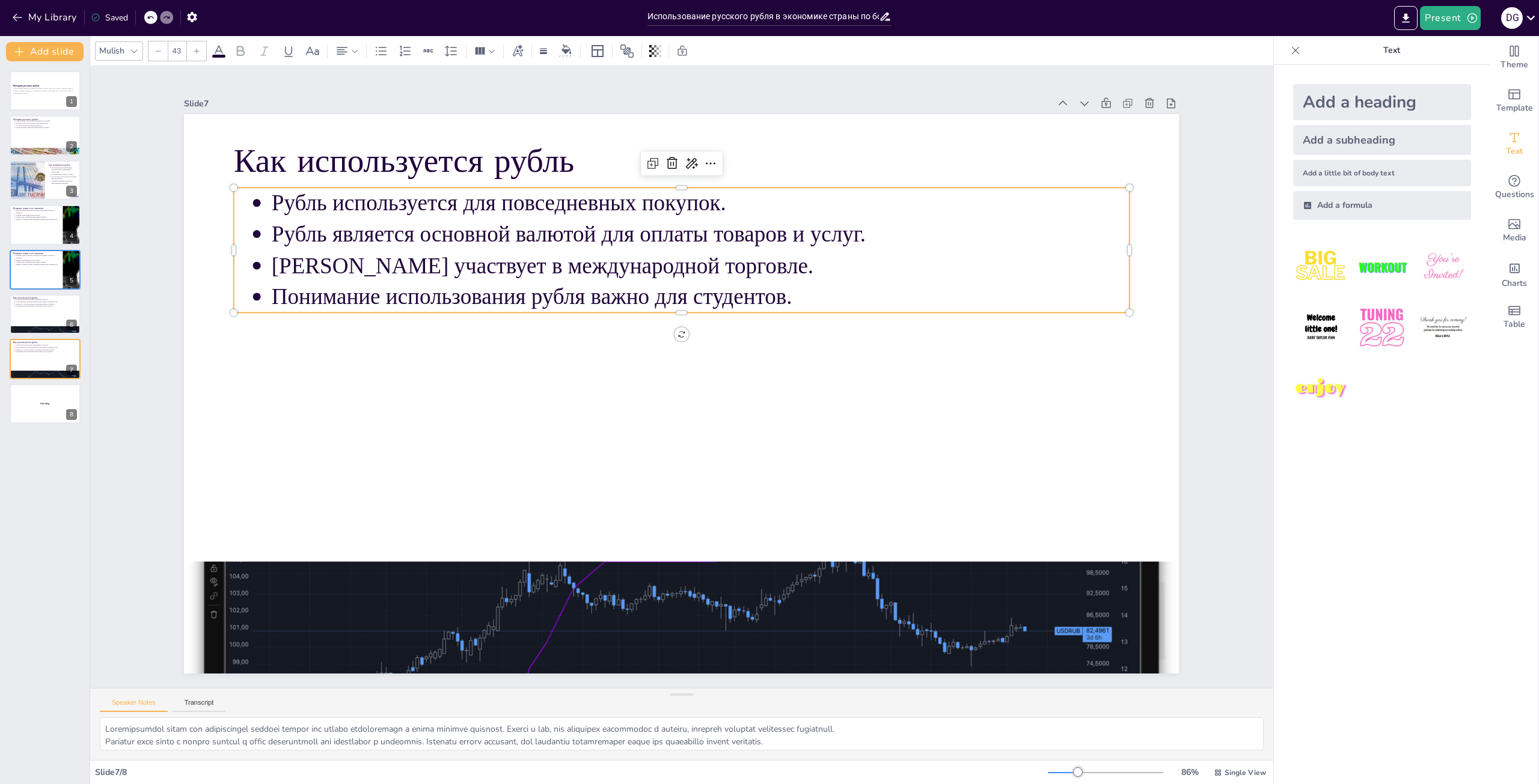
click at [708, 281] on p "Понимание использования рубля важно для студентов." at bounding box center [701, 296] width 858 height 31
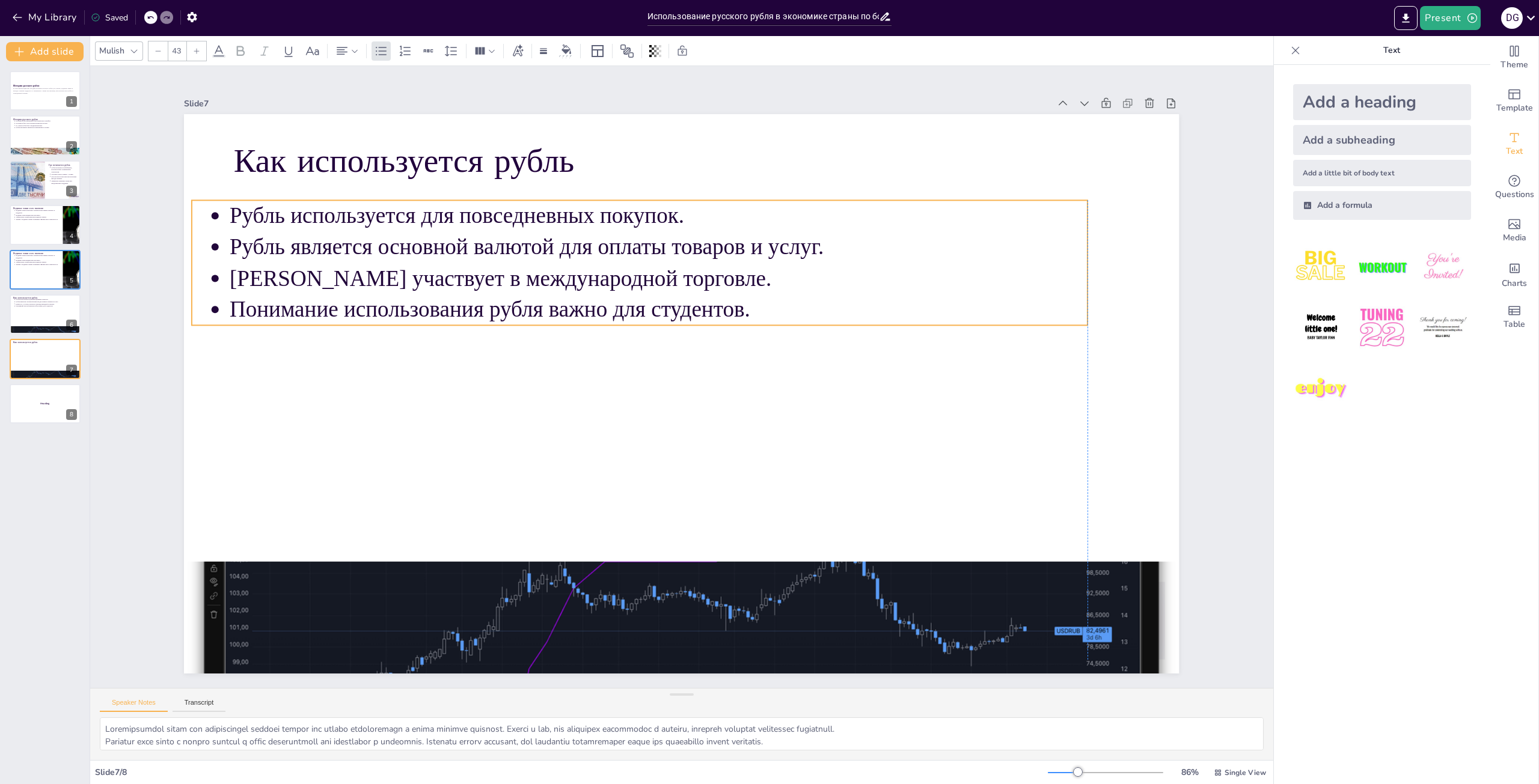
drag, startPoint x: 787, startPoint y: 277, endPoint x: 742, endPoint y: 290, distance: 46.8
click at [742, 294] on p "Понимание использования рубля важно для студентов." at bounding box center [659, 309] width 858 height 31
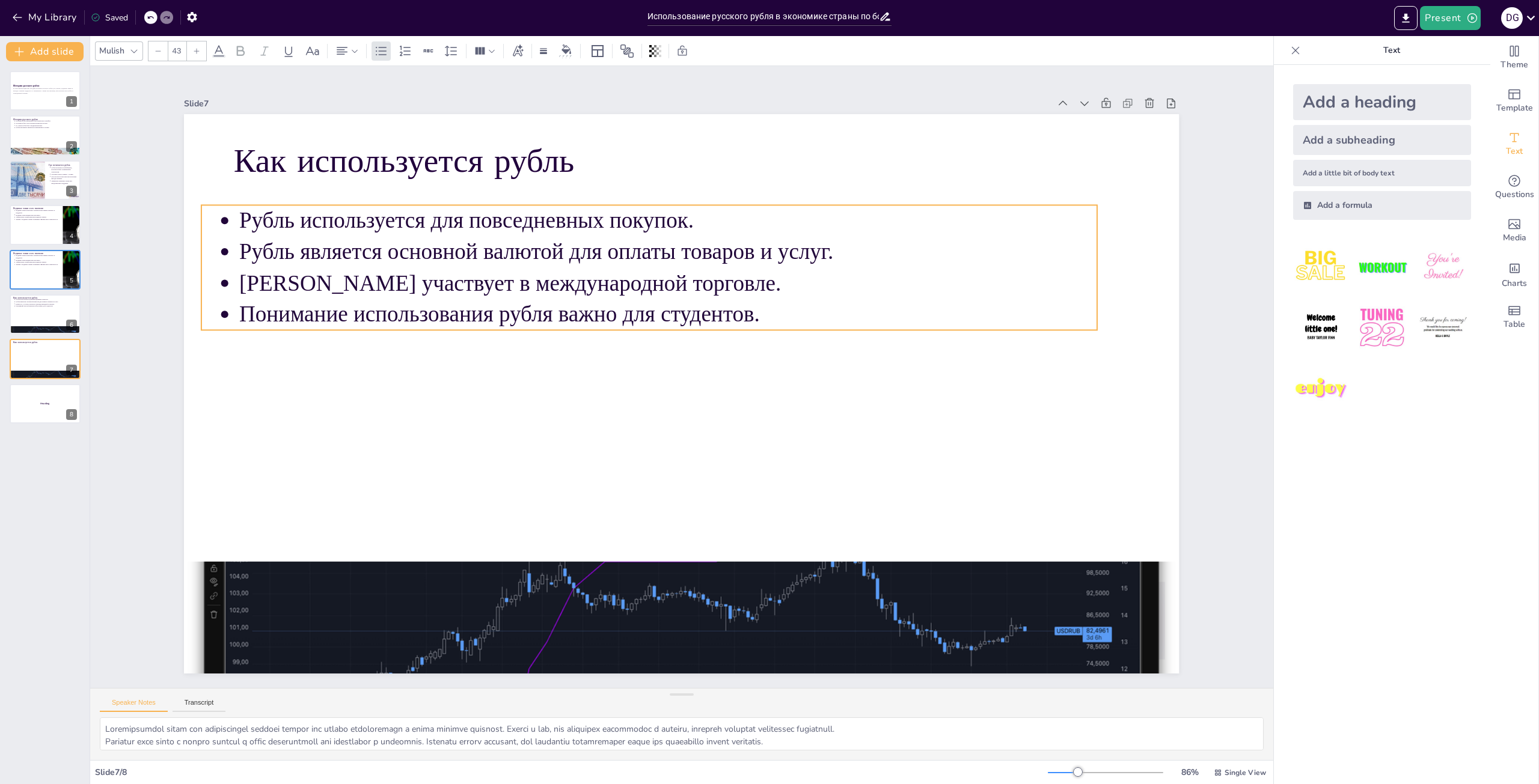
drag, startPoint x: 742, startPoint y: 300, endPoint x: 755, endPoint y: 304, distance: 13.6
click at [755, 304] on p "Понимание использования рубля важно для студентов." at bounding box center [668, 314] width 858 height 31
click at [711, 313] on p "Понимание использования рубля важно для студентов." at bounding box center [670, 313] width 858 height 31
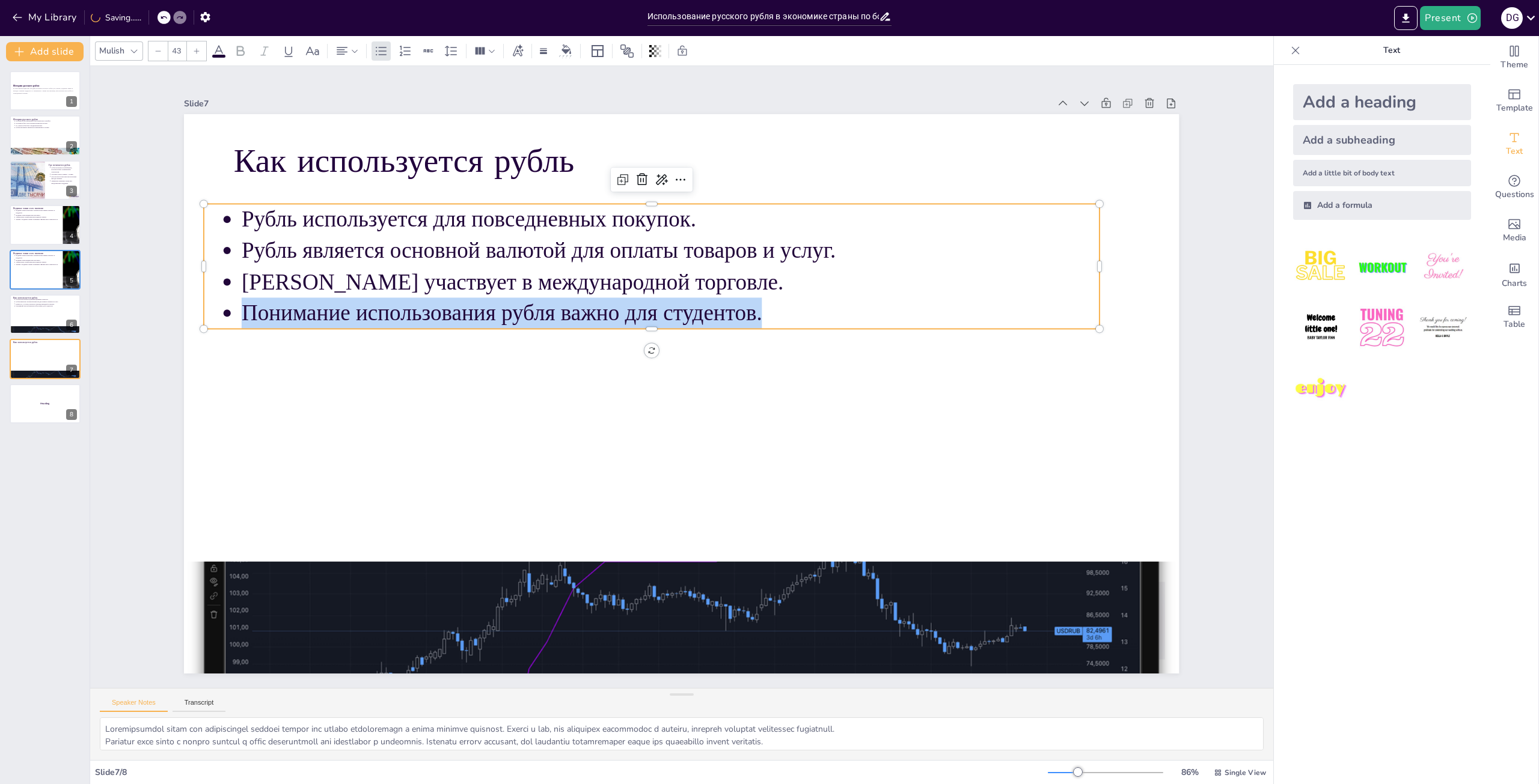
click at [711, 313] on p "Понимание использования рубля важно для студентов." at bounding box center [670, 313] width 858 height 31
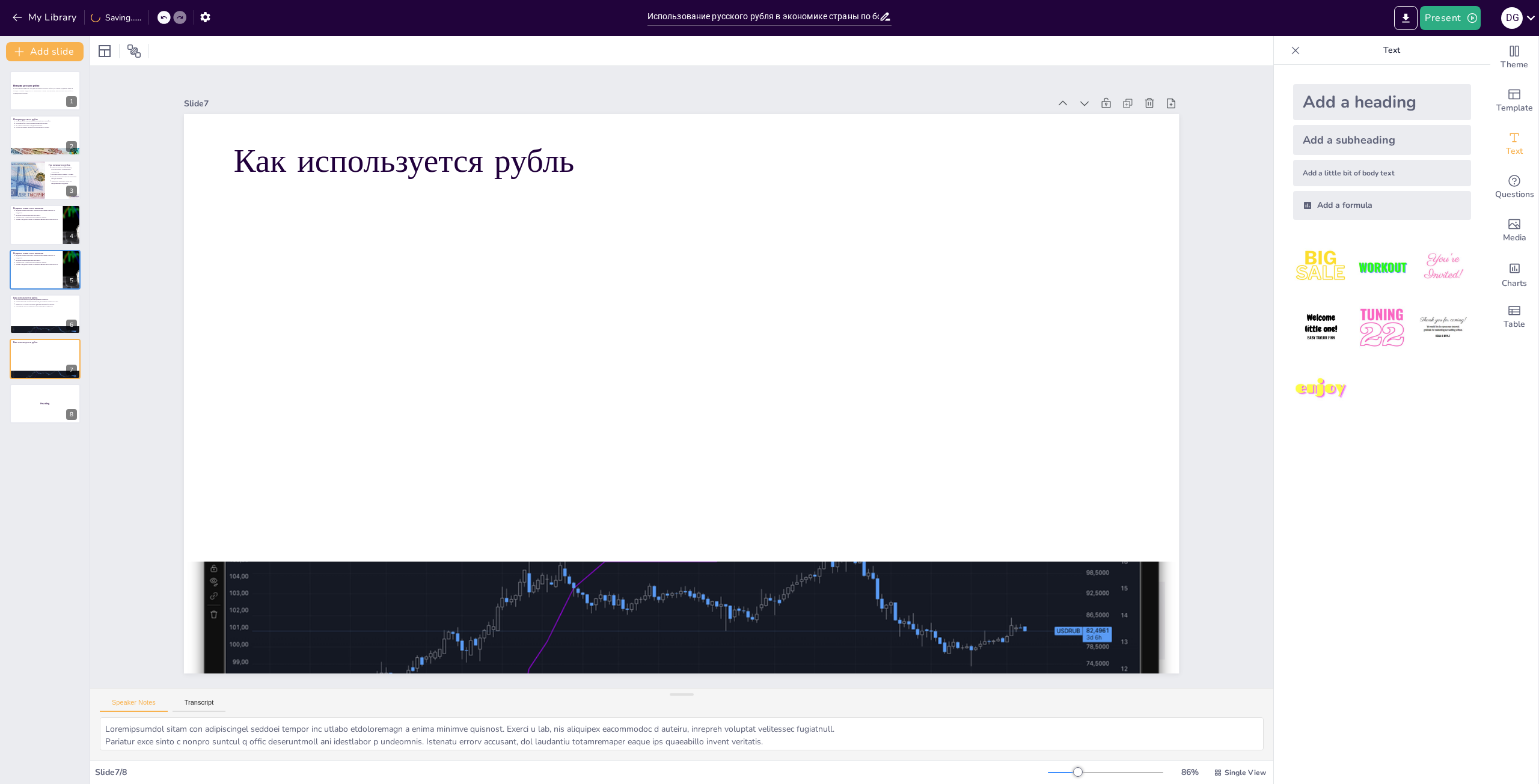
click at [389, 86] on div "Slide 1 История русского рубля В этой презентации мы обсудим историю русского р…" at bounding box center [681, 377] width 995 height 593
click at [19, 13] on icon "button" at bounding box center [17, 17] width 12 height 12
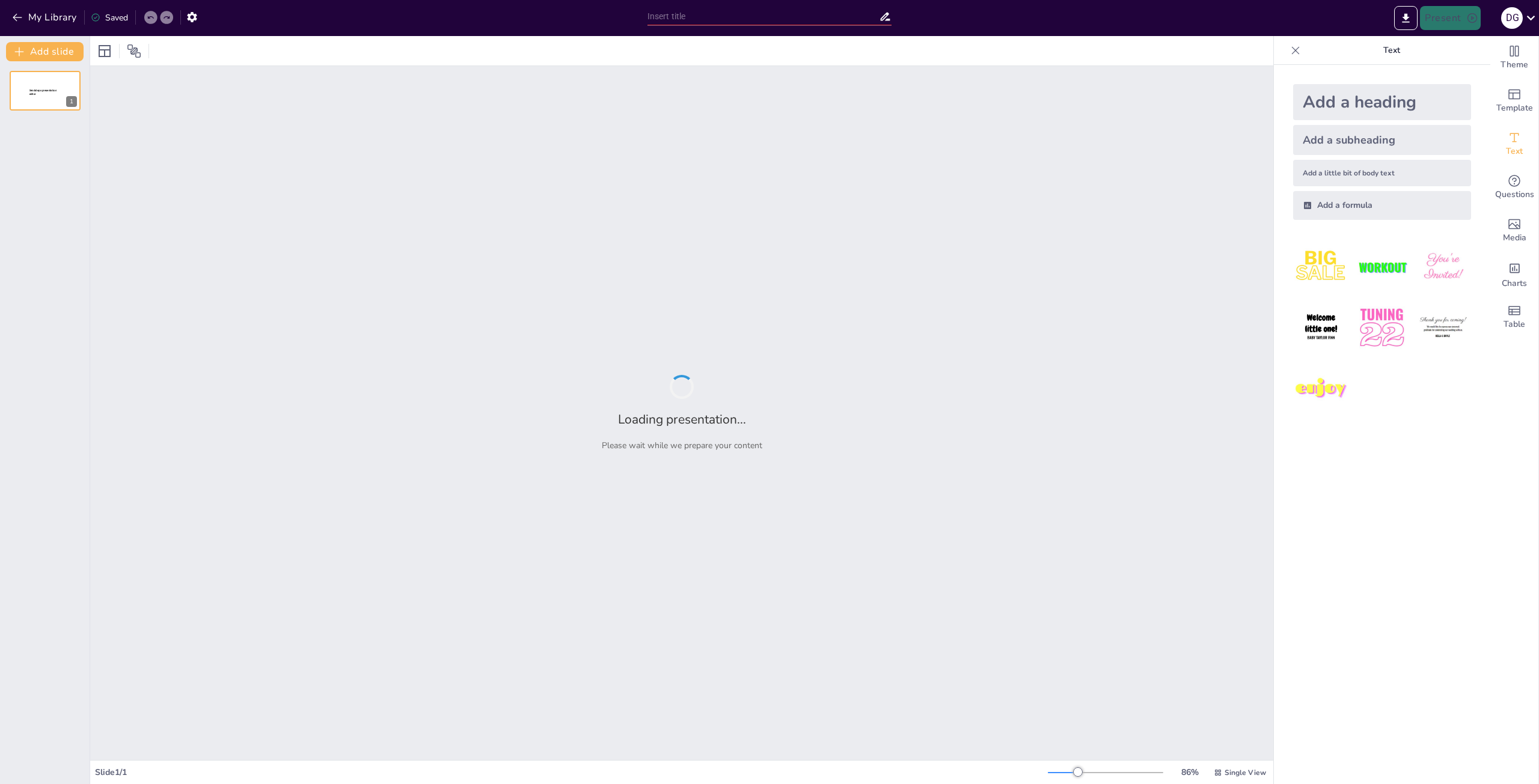
type input "Русский рубль: от истоков до современности"
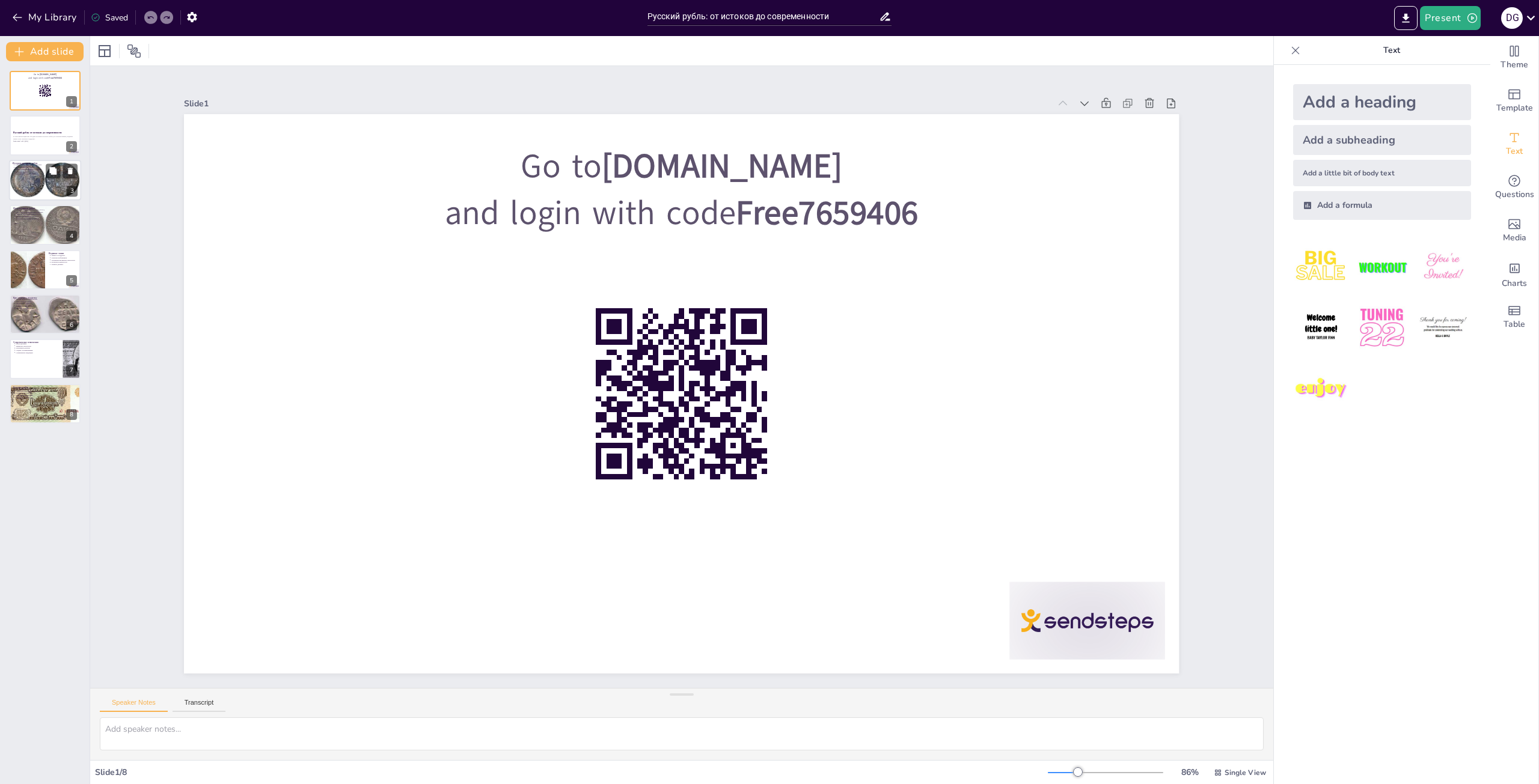
click at [18, 168] on p "Рубль как единица обмена." at bounding box center [46, 166] width 63 height 2
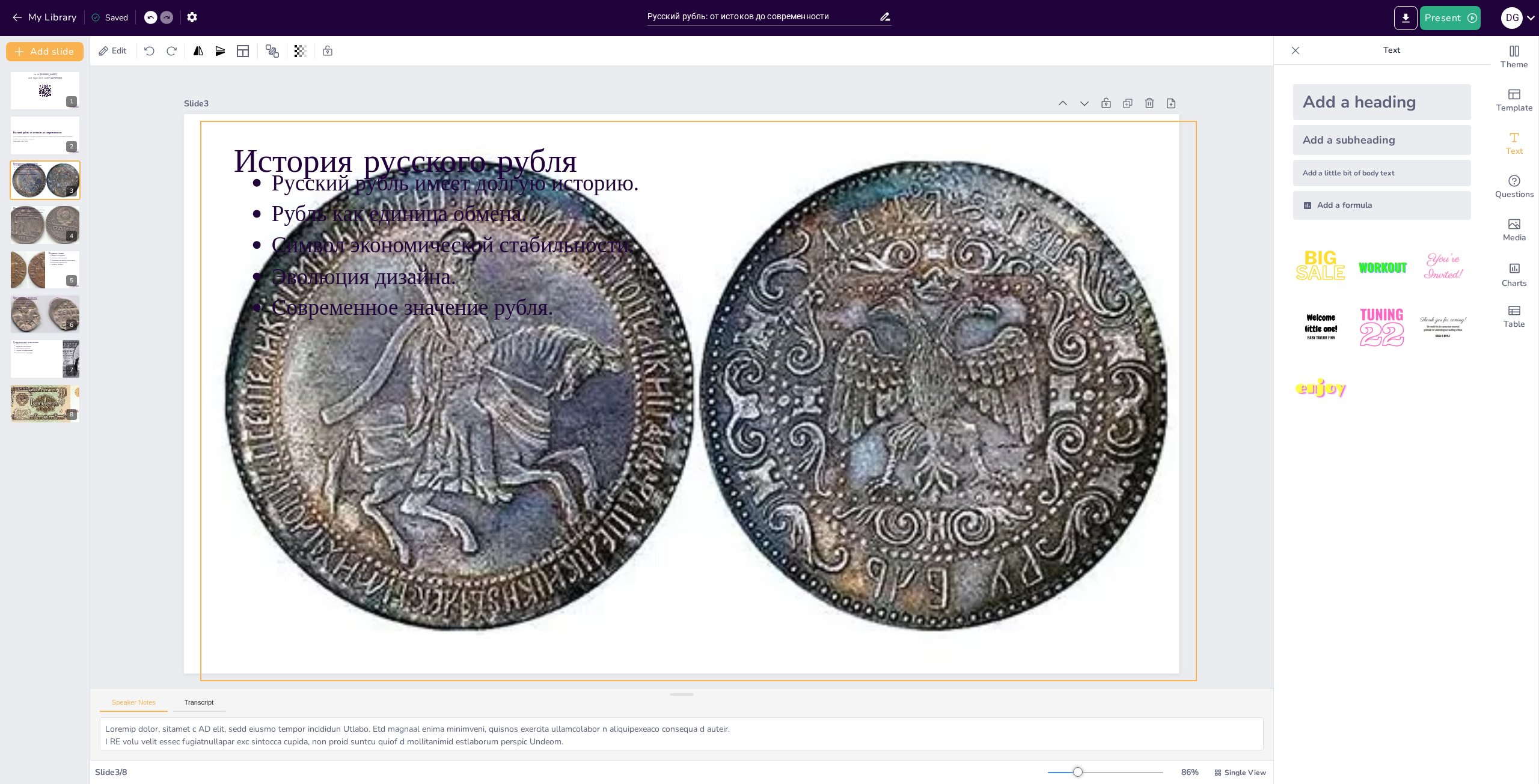
click at [371, 425] on div at bounding box center [690, 405] width 1141 height 846
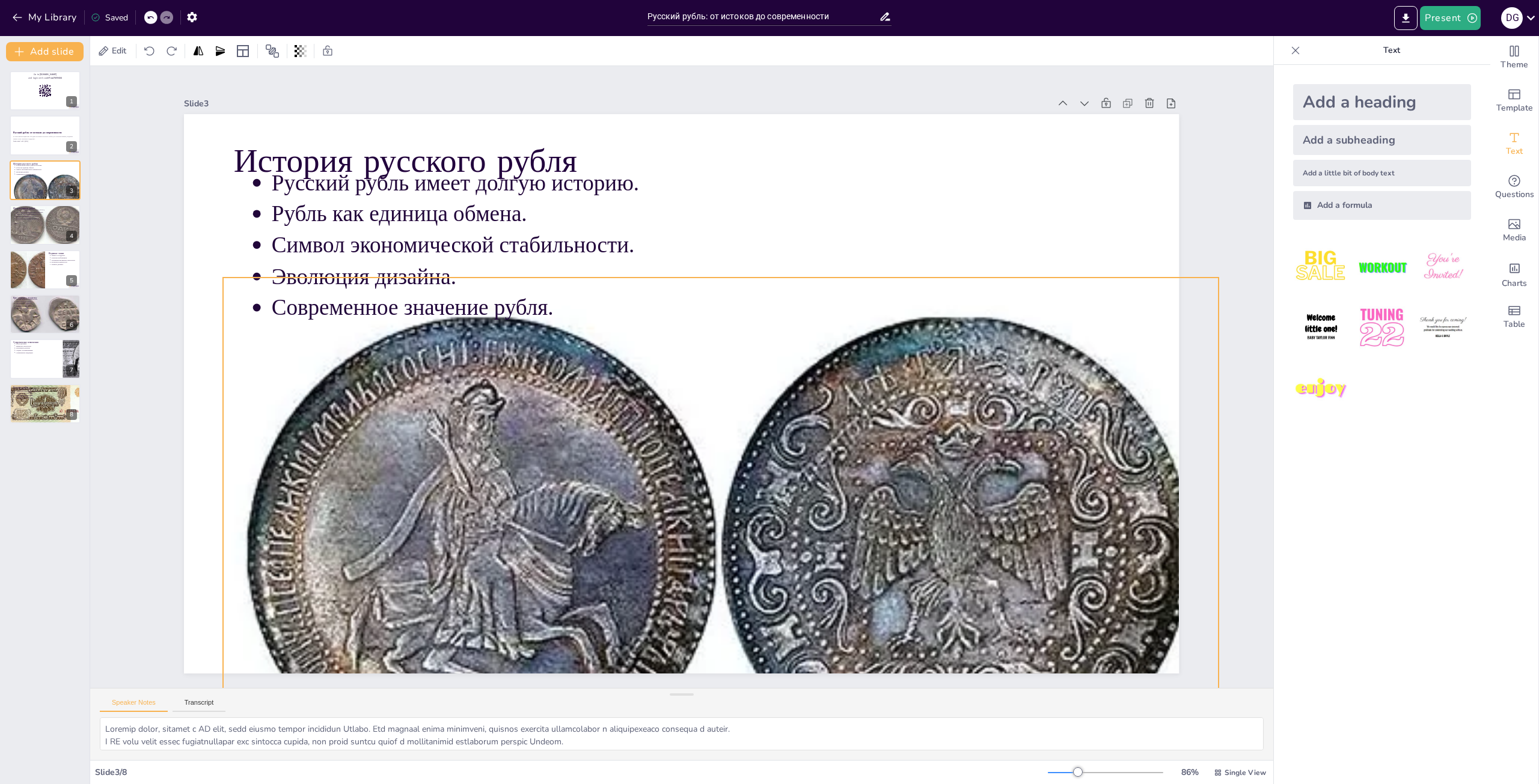
drag, startPoint x: 383, startPoint y: 427, endPoint x: 404, endPoint y: 576, distance: 150.5
click at [404, 576] on div at bounding box center [662, 560] width 1141 height 847
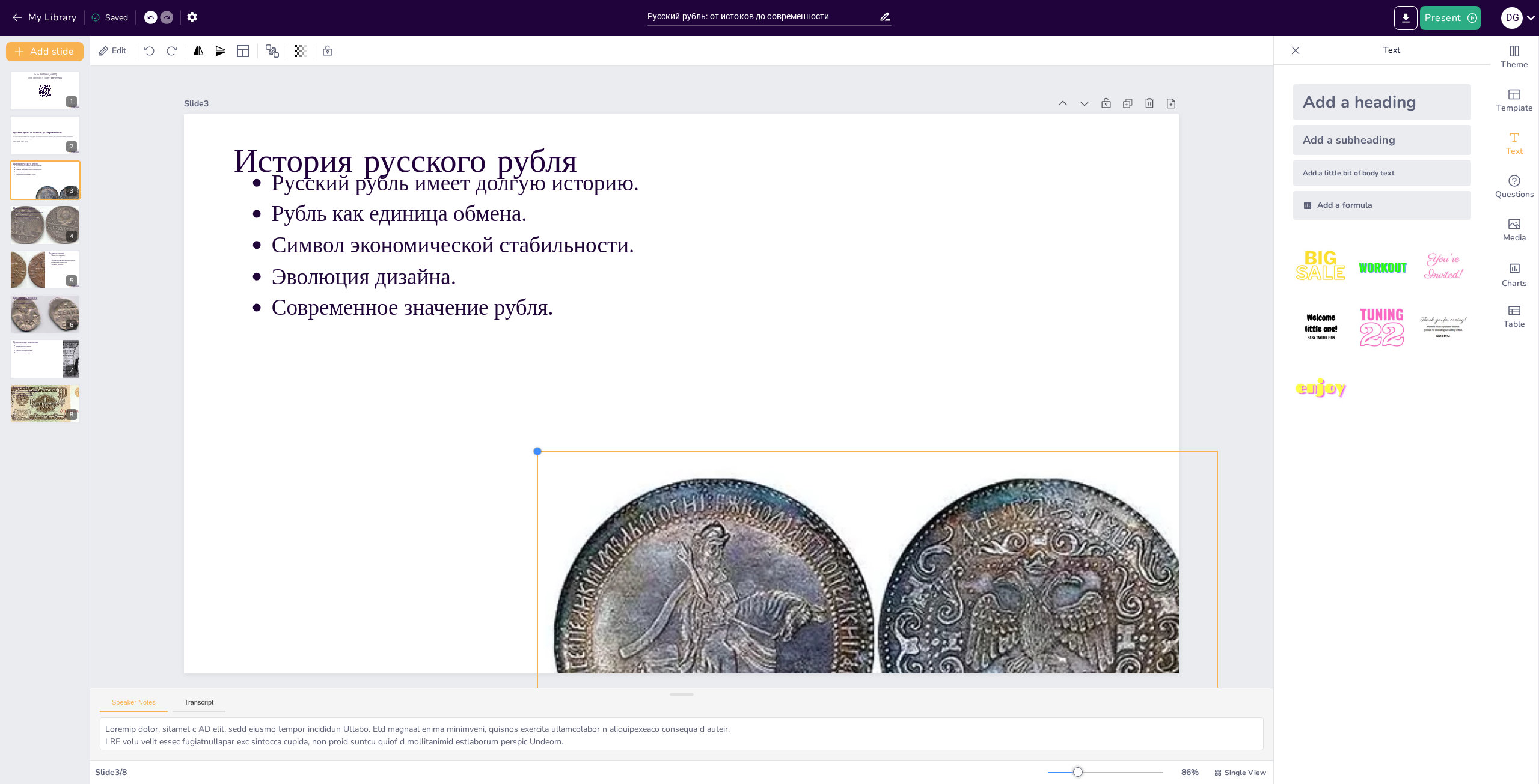
drag, startPoint x: 207, startPoint y: 266, endPoint x: 540, endPoint y: 618, distance: 484.6
click at [529, 629] on div "История русского рубля Русский рубль имеет долгую историю. Рубль как единица об…" at bounding box center [678, 393] width 1089 height 754
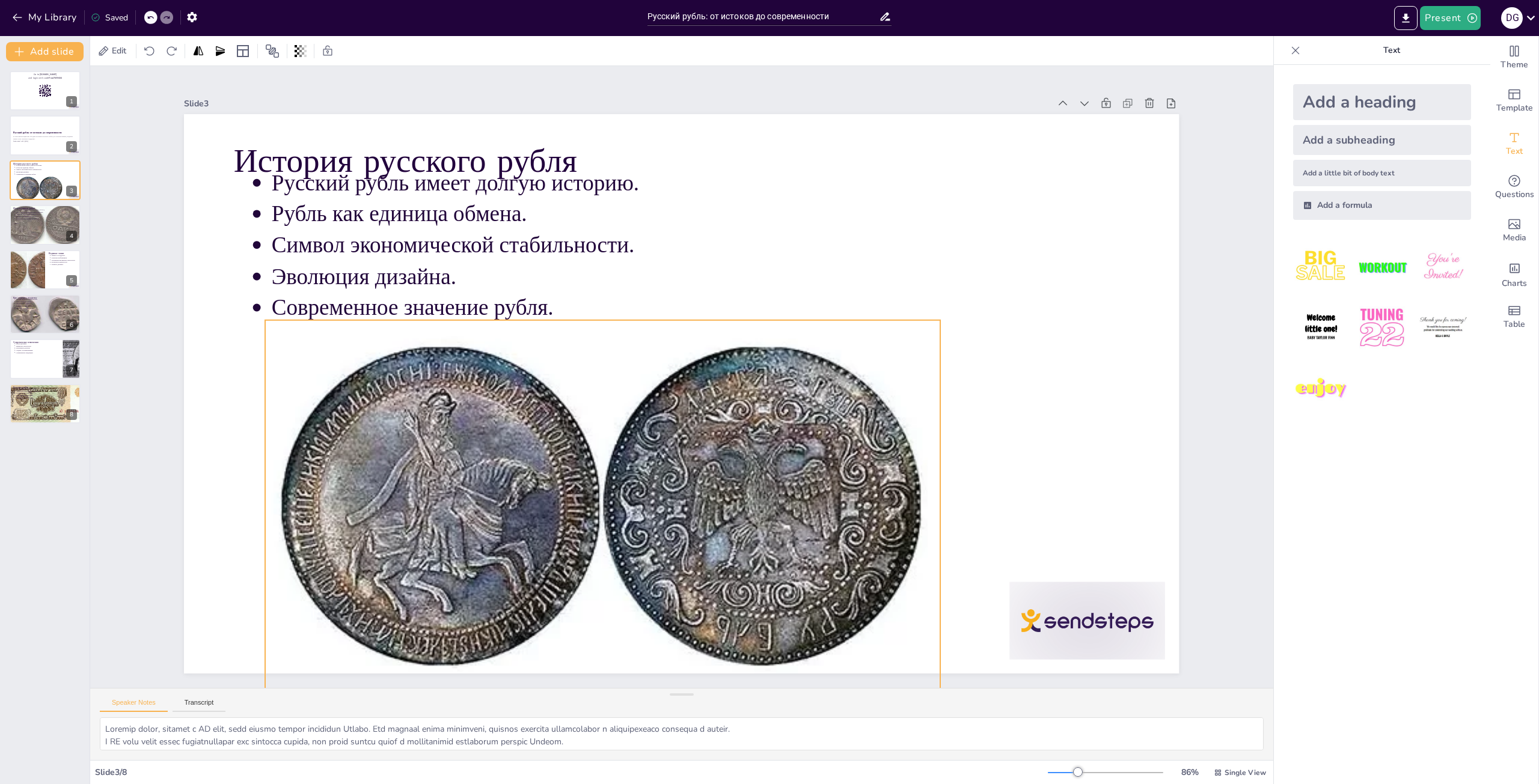
drag, startPoint x: 612, startPoint y: 555, endPoint x: 362, endPoint y: 440, distance: 275.2
click at [362, 440] on div at bounding box center [577, 491] width 754 height 514
click at [46, 280] on div at bounding box center [45, 270] width 72 height 41
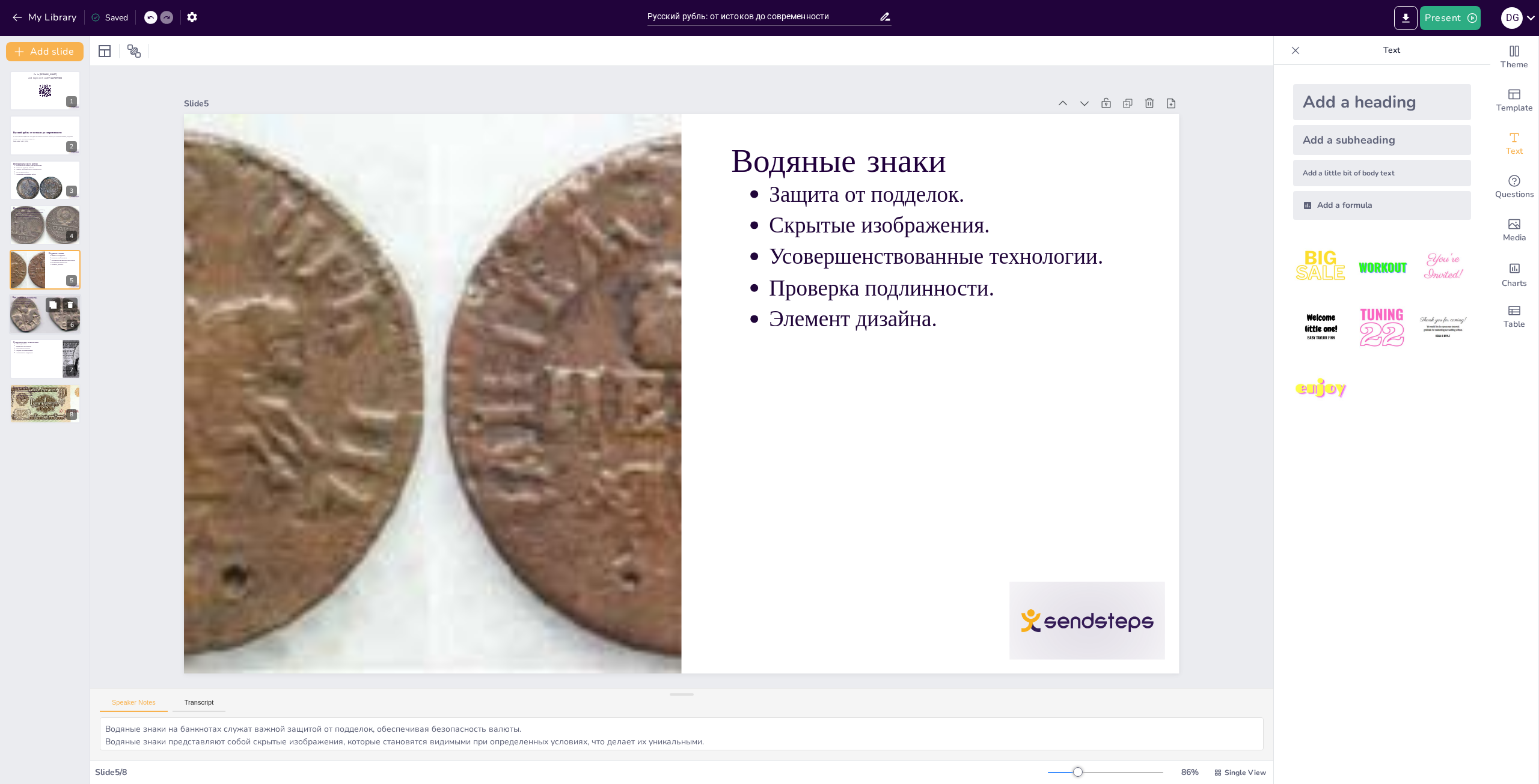
click at [61, 334] on div "Как отличить подделку Методы проверки подлинности. Тактильные ощущения. Просмот…" at bounding box center [45, 314] width 72 height 41
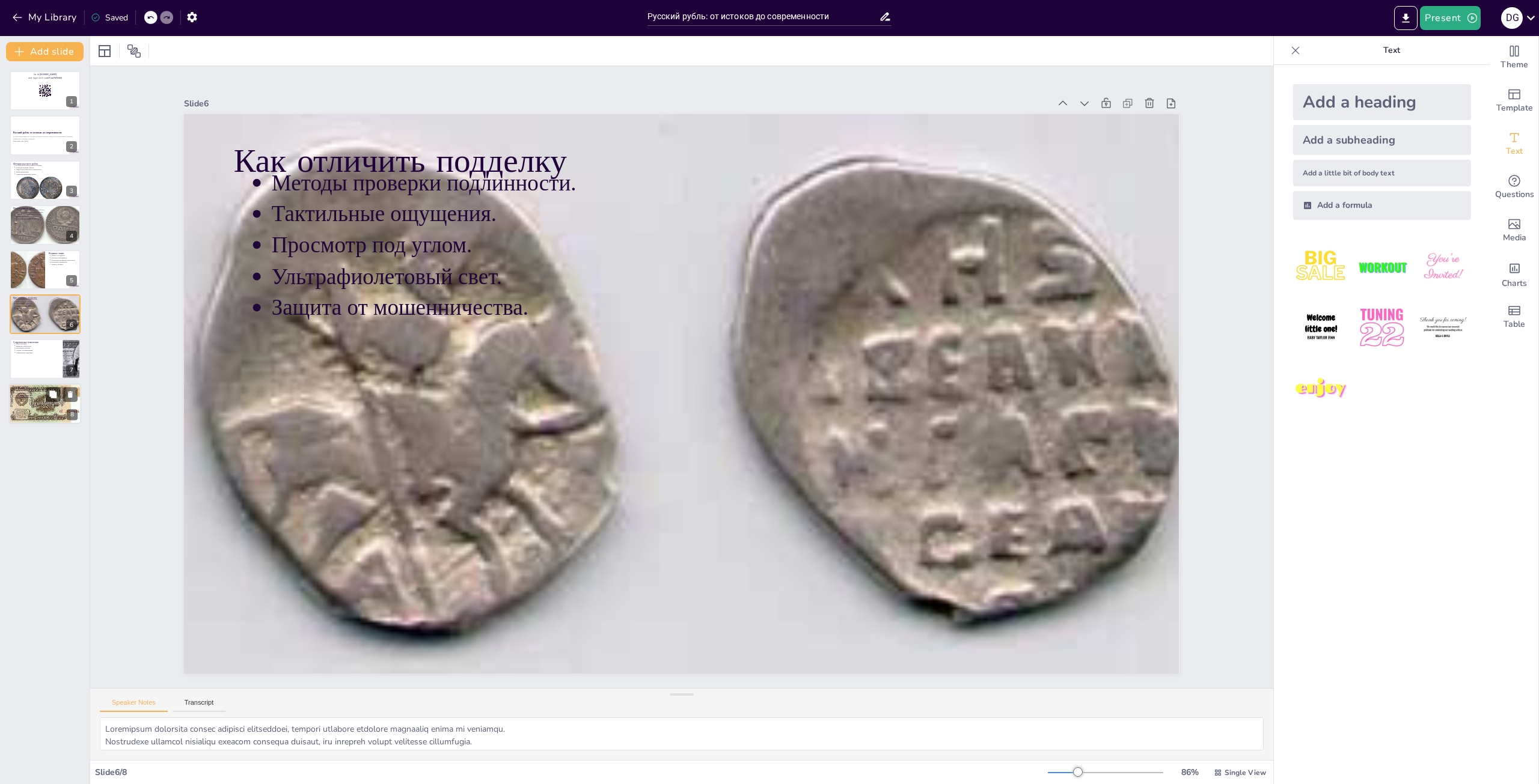
click at [63, 409] on div at bounding box center [45, 404] width 81 height 41
type textarea "Будущее рубля во многом зависит от экономической стабильности России, что являе…"
